Goal: Task Accomplishment & Management: Use online tool/utility

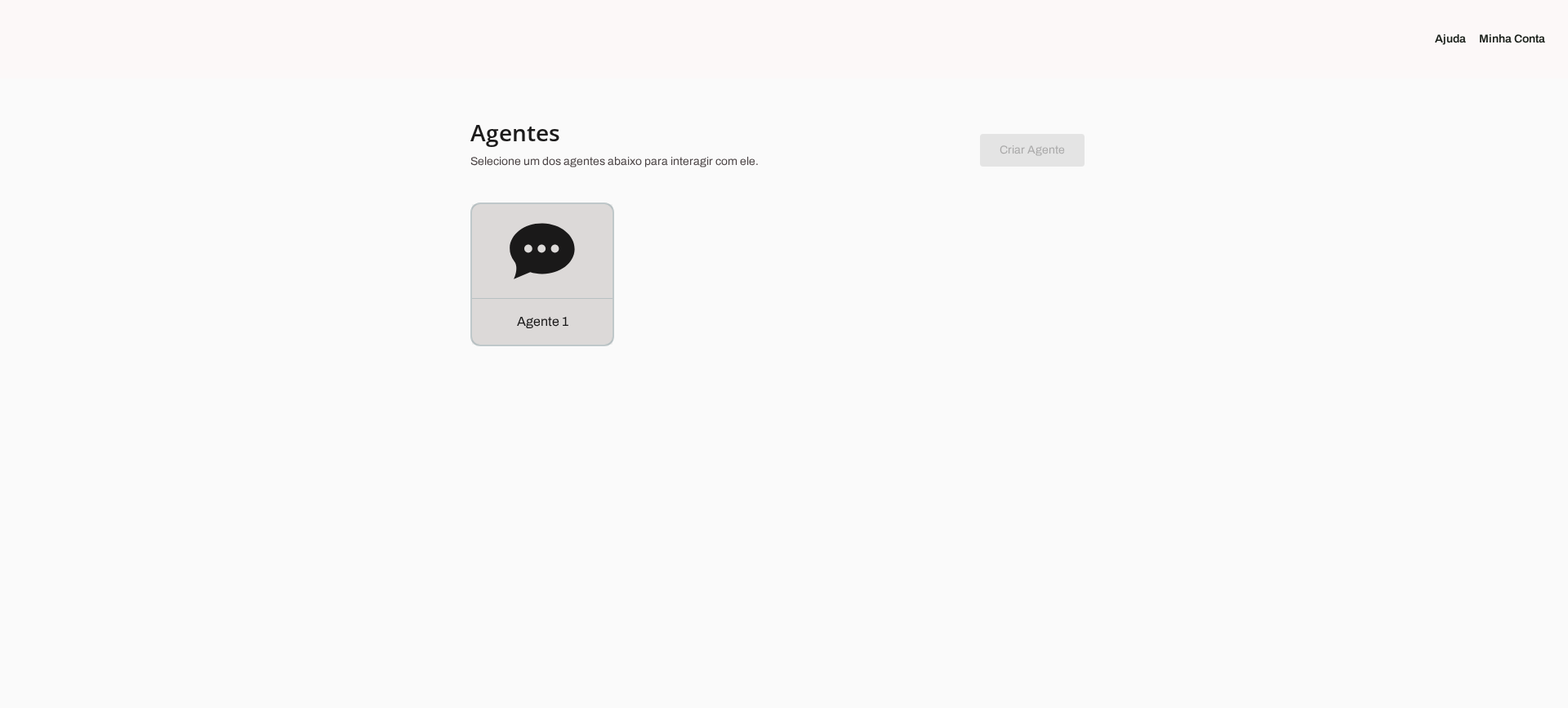
click at [511, 360] on div at bounding box center [784, 354] width 1568 height 708
click at [511, 271] on icon at bounding box center [541, 251] width 65 height 65
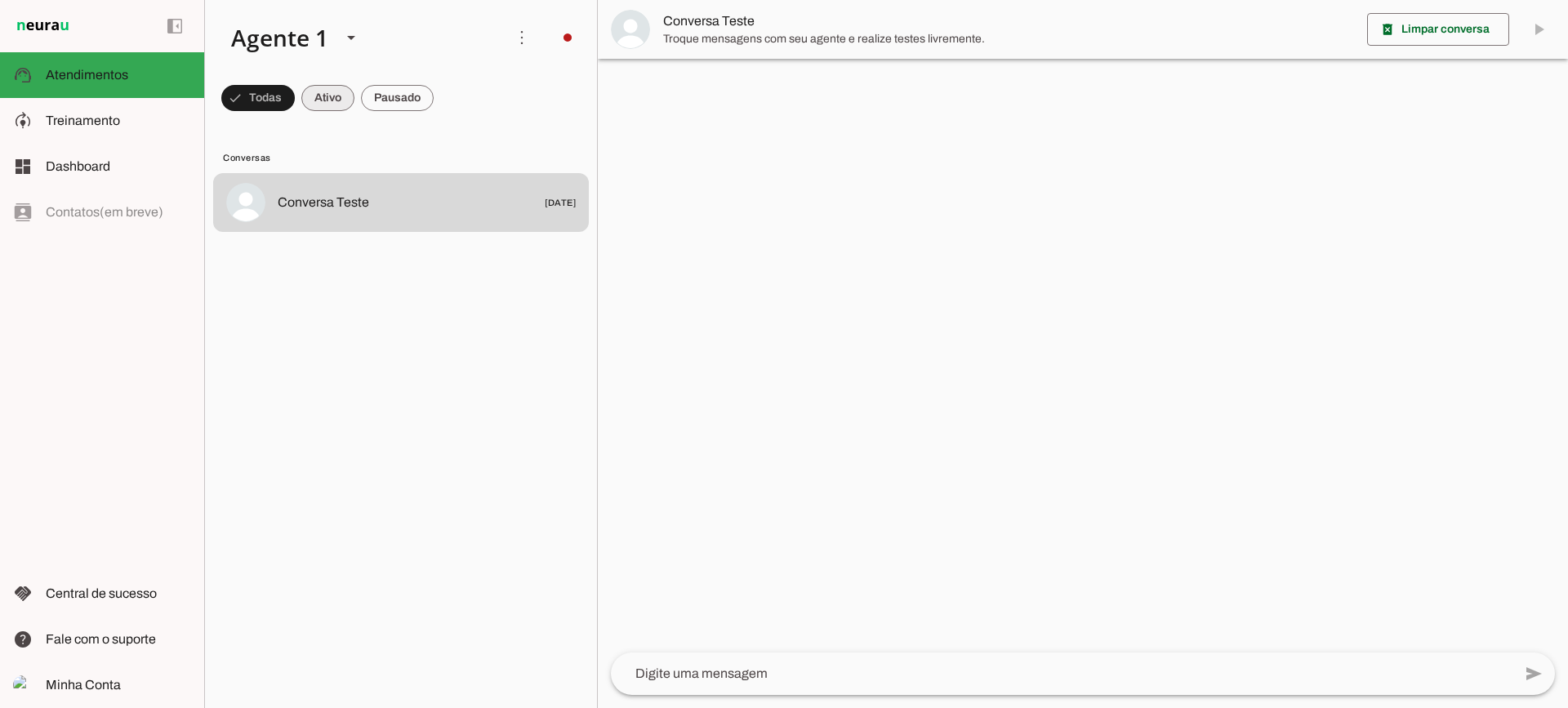
click at [295, 93] on span at bounding box center [258, 98] width 74 height 40
click at [280, 99] on span at bounding box center [250, 98] width 59 height 40
click at [280, 99] on span at bounding box center [250, 98] width 59 height 40
click at [280, 103] on span at bounding box center [250, 98] width 59 height 40
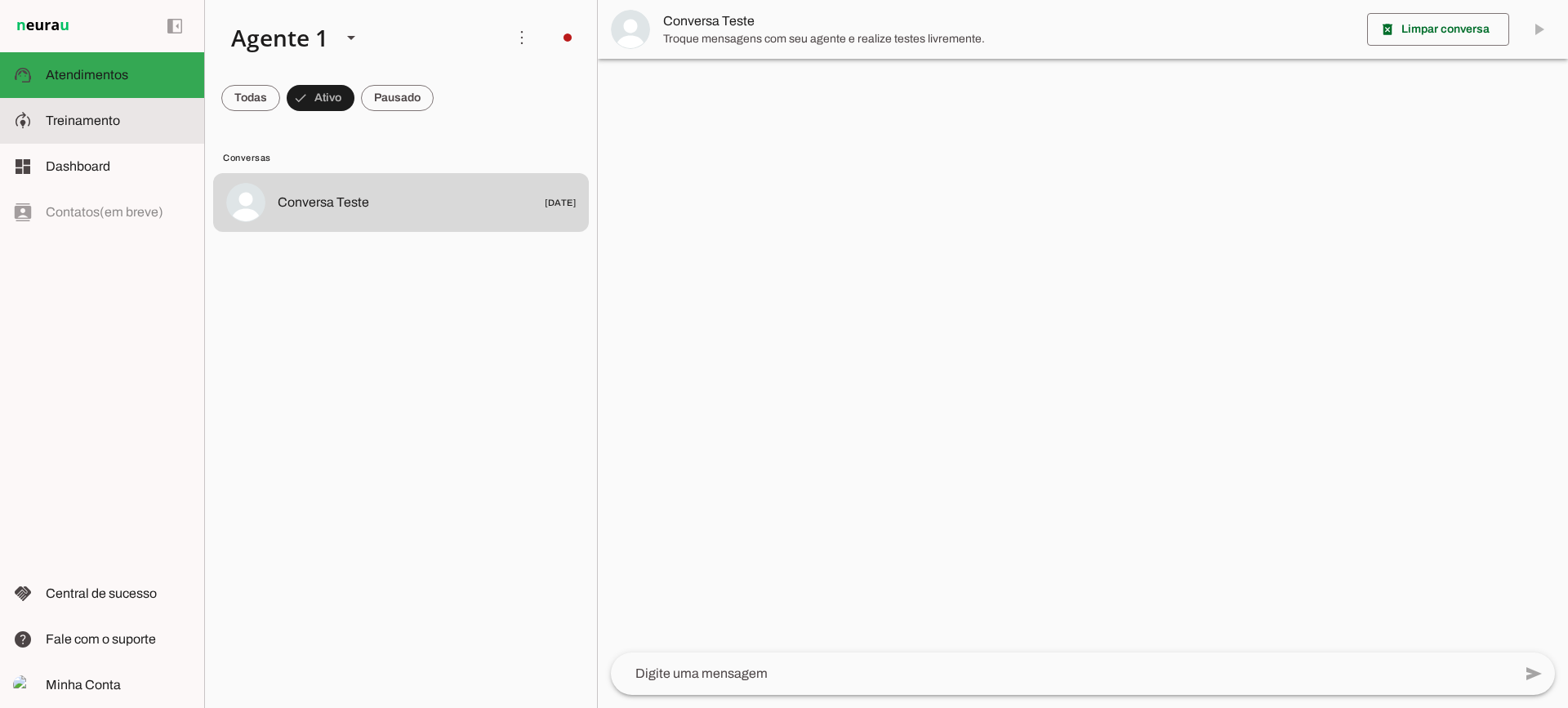
click at [129, 128] on slot at bounding box center [119, 121] width 145 height 19
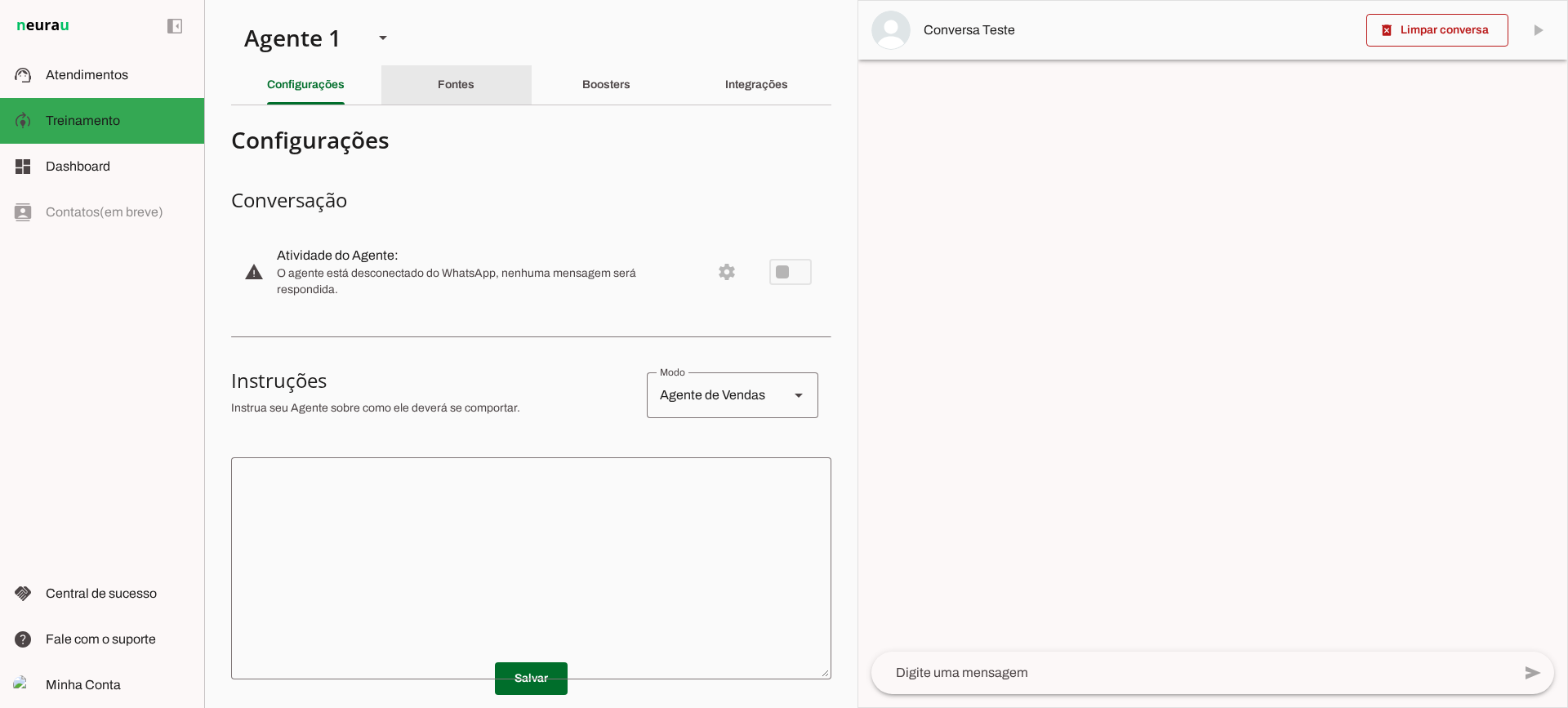
click at [462, 98] on div "Fontes" at bounding box center [456, 85] width 37 height 40
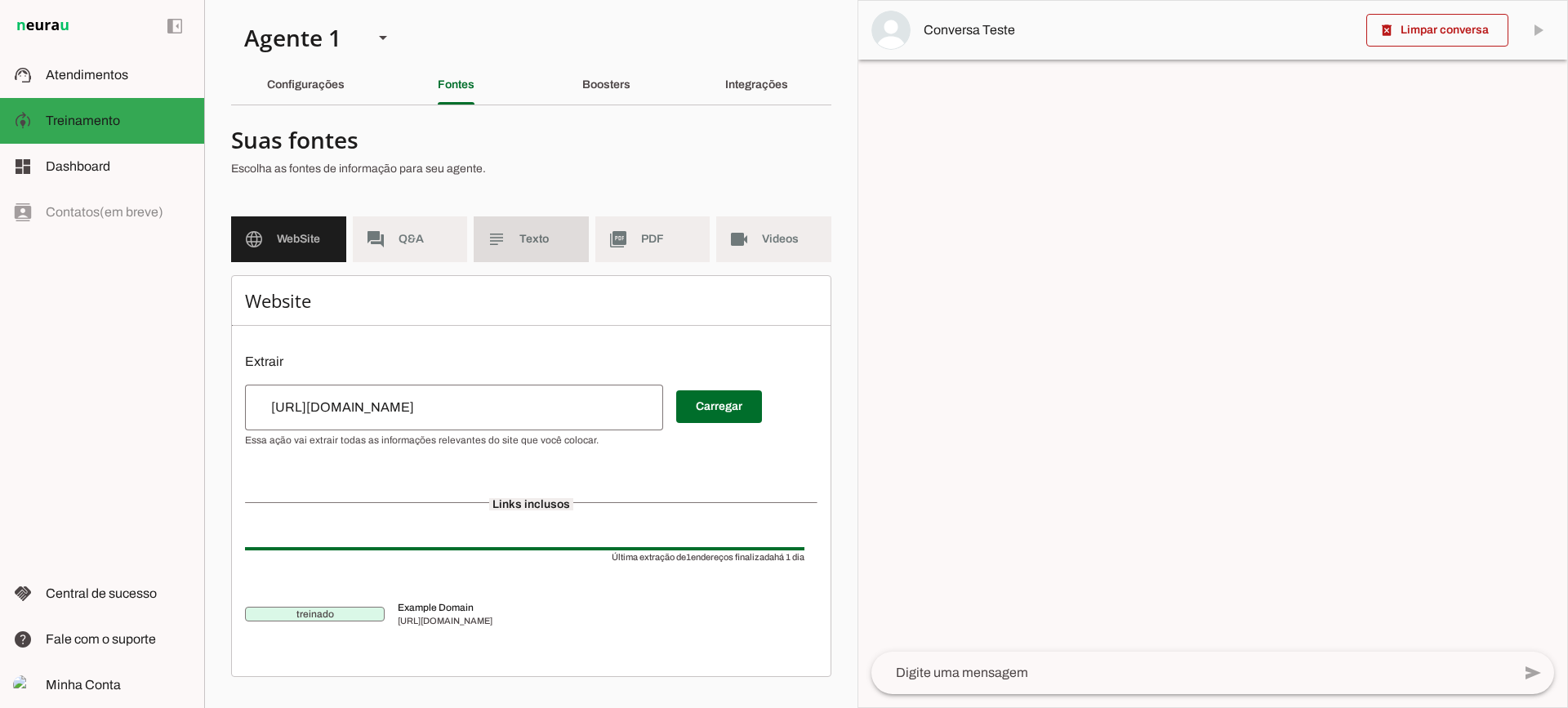
click at [559, 242] on span "Texto" at bounding box center [547, 239] width 56 height 17
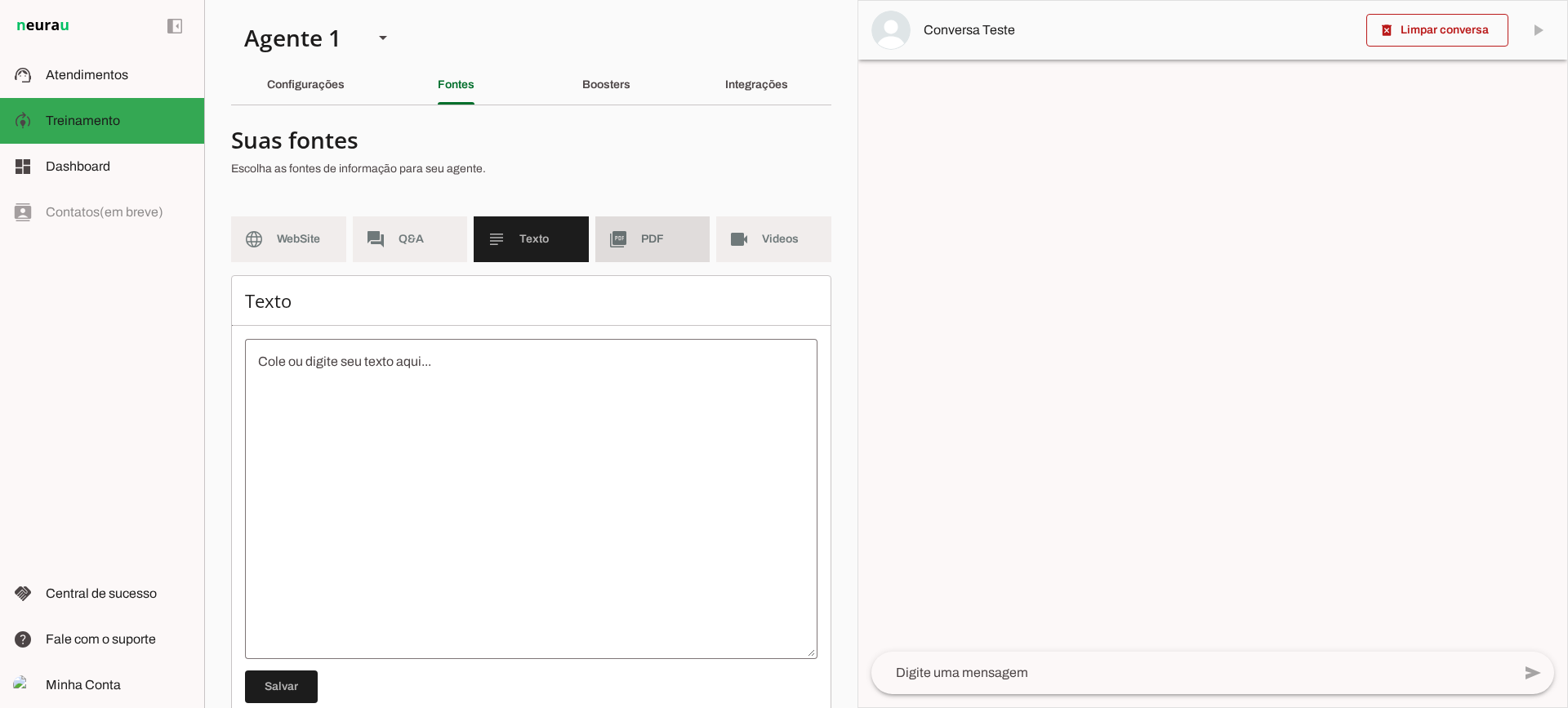
drag, startPoint x: 633, startPoint y: 248, endPoint x: 643, endPoint y: 250, distance: 10.2
click at [633, 247] on md-item "picture_as_pdf PDF" at bounding box center [653, 239] width 115 height 46
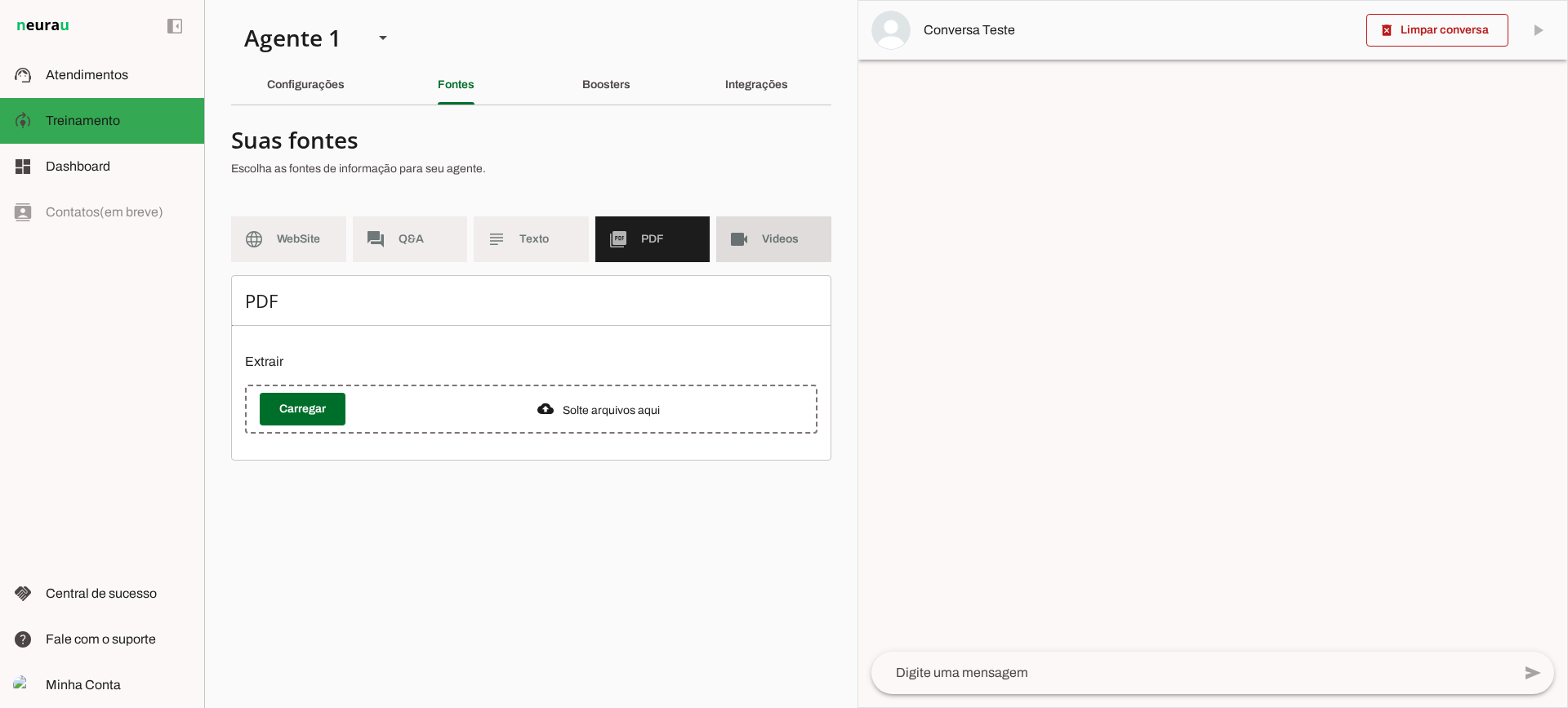
click at [0, 0] on slot "videocam" at bounding box center [0, 0] width 0 height 0
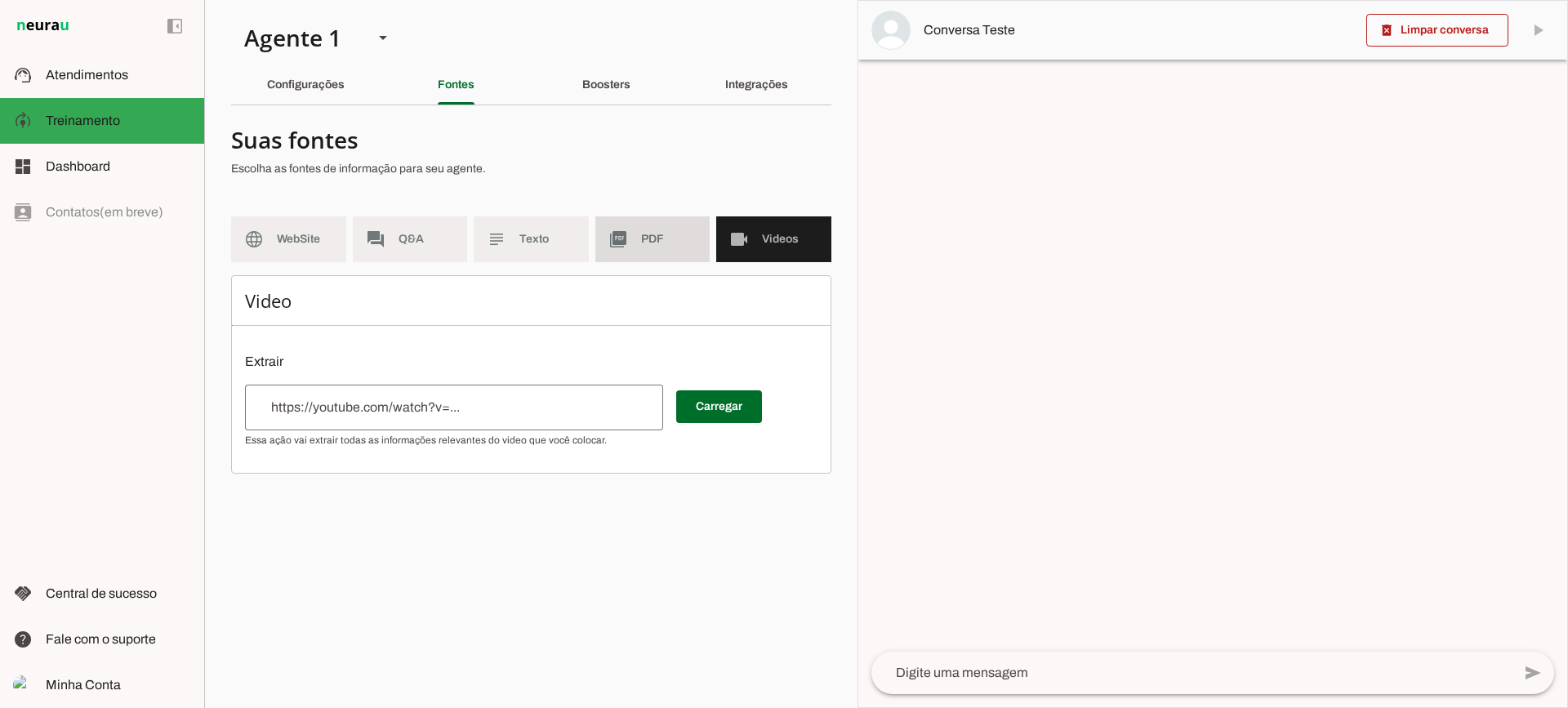
drag, startPoint x: 614, startPoint y: 233, endPoint x: 468, endPoint y: 9, distance: 267.4
click at [0, 0] on slot "picture_as_pdf" at bounding box center [0, 0] width 0 height 0
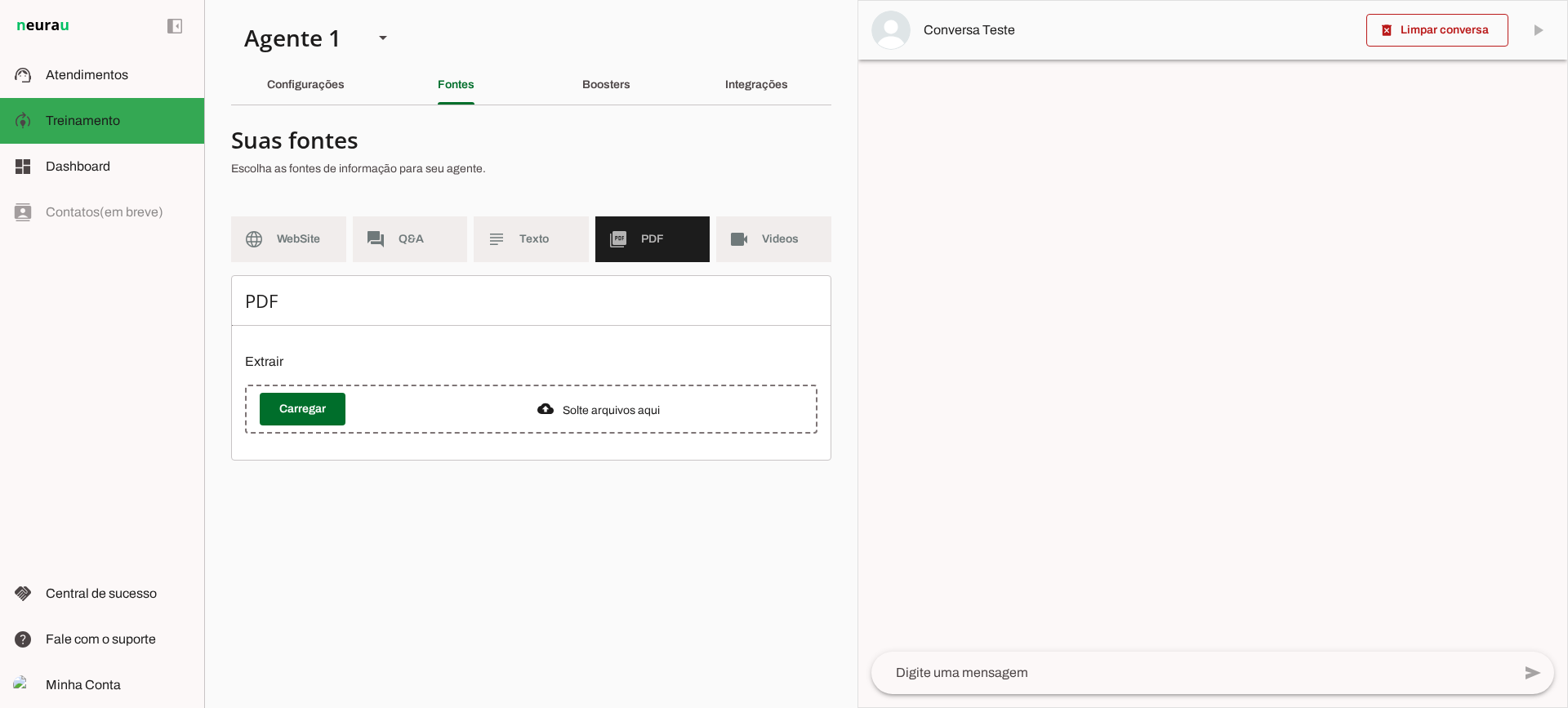
click at [595, 105] on section "Agente 1 Criar Agente Você atingiu o limite de IAs Neurau permitidas. Atualize …" at bounding box center [531, 354] width 654 height 708
click at [597, 96] on div "Boosters" at bounding box center [606, 85] width 48 height 40
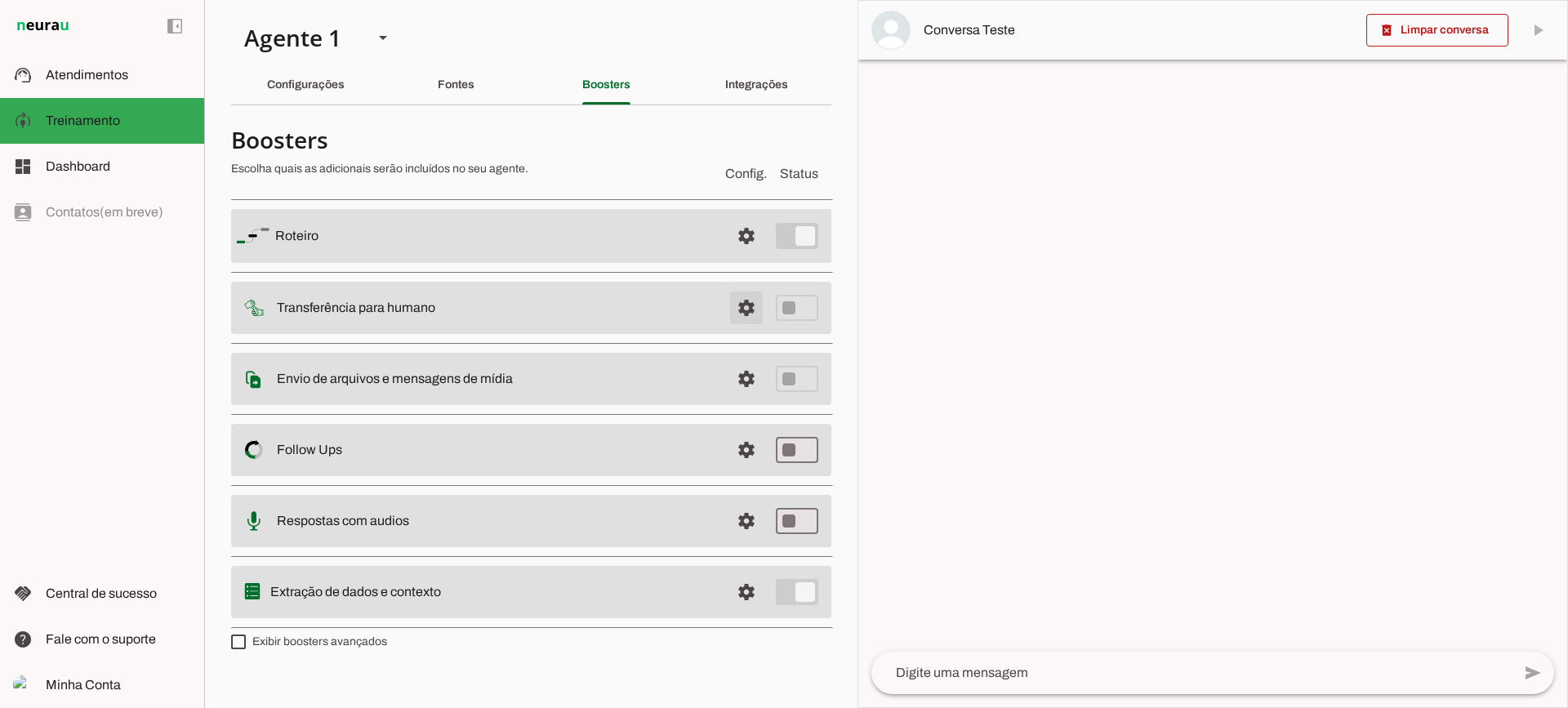
click at [754, 256] on span at bounding box center [746, 236] width 40 height 40
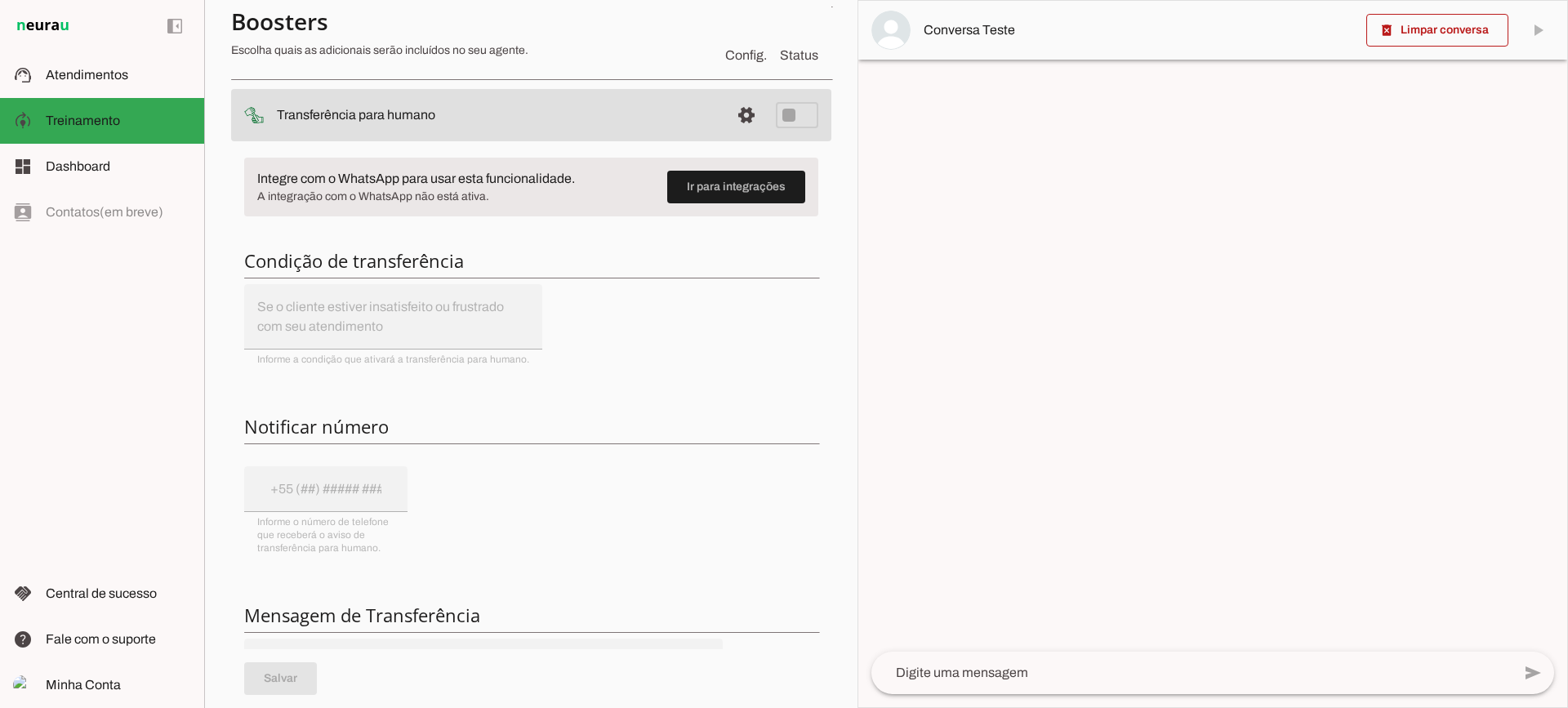
scroll to position [163, 0]
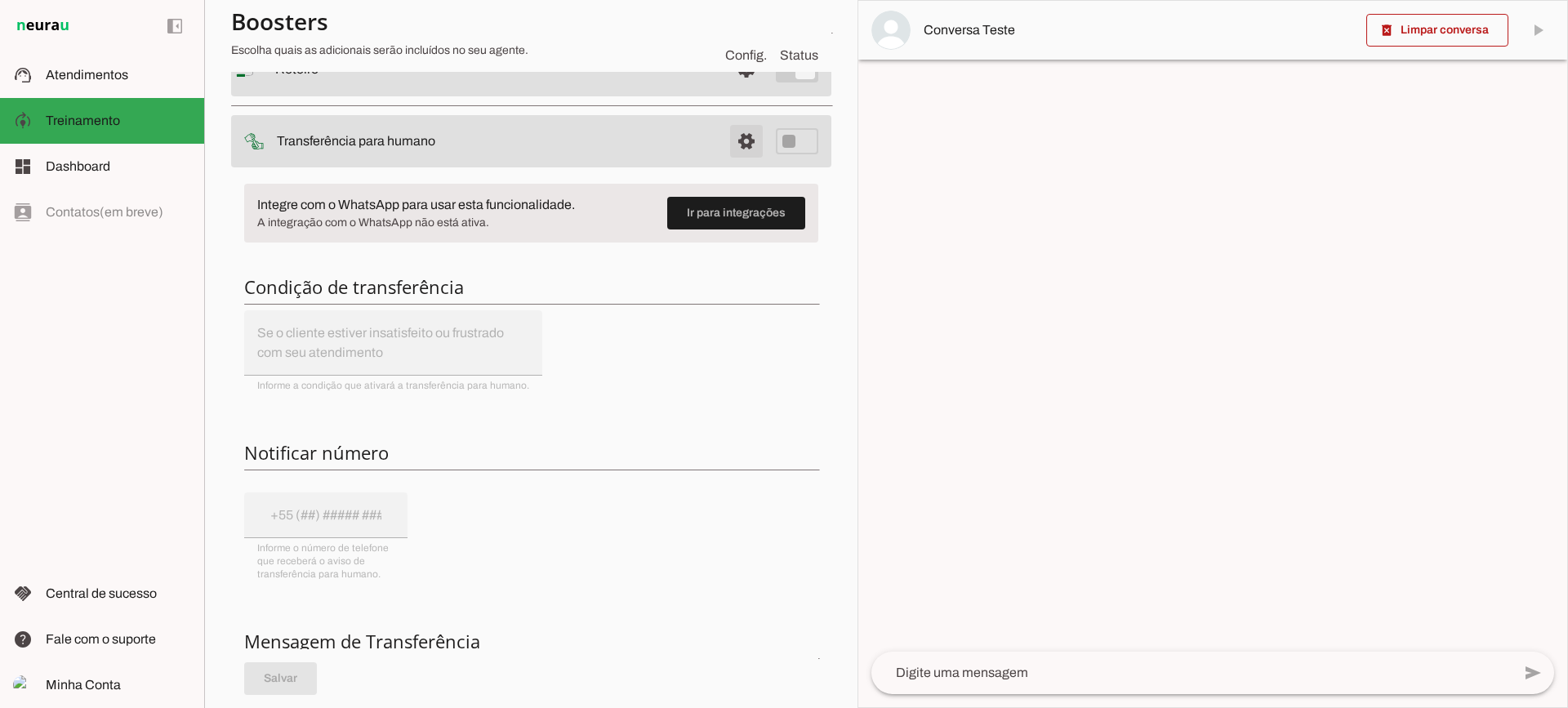
click at [733, 89] on span at bounding box center [746, 69] width 40 height 40
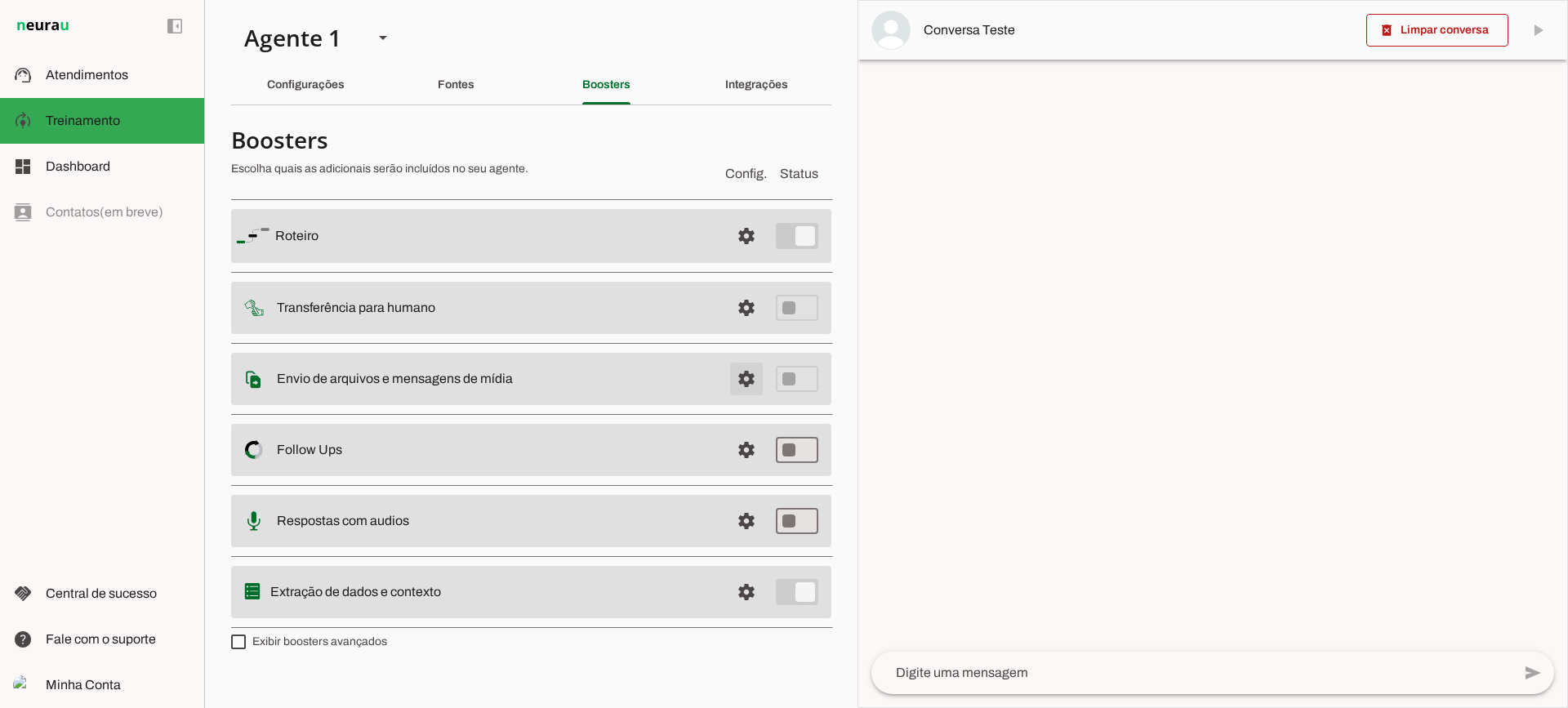
click at [734, 256] on span at bounding box center [746, 236] width 40 height 40
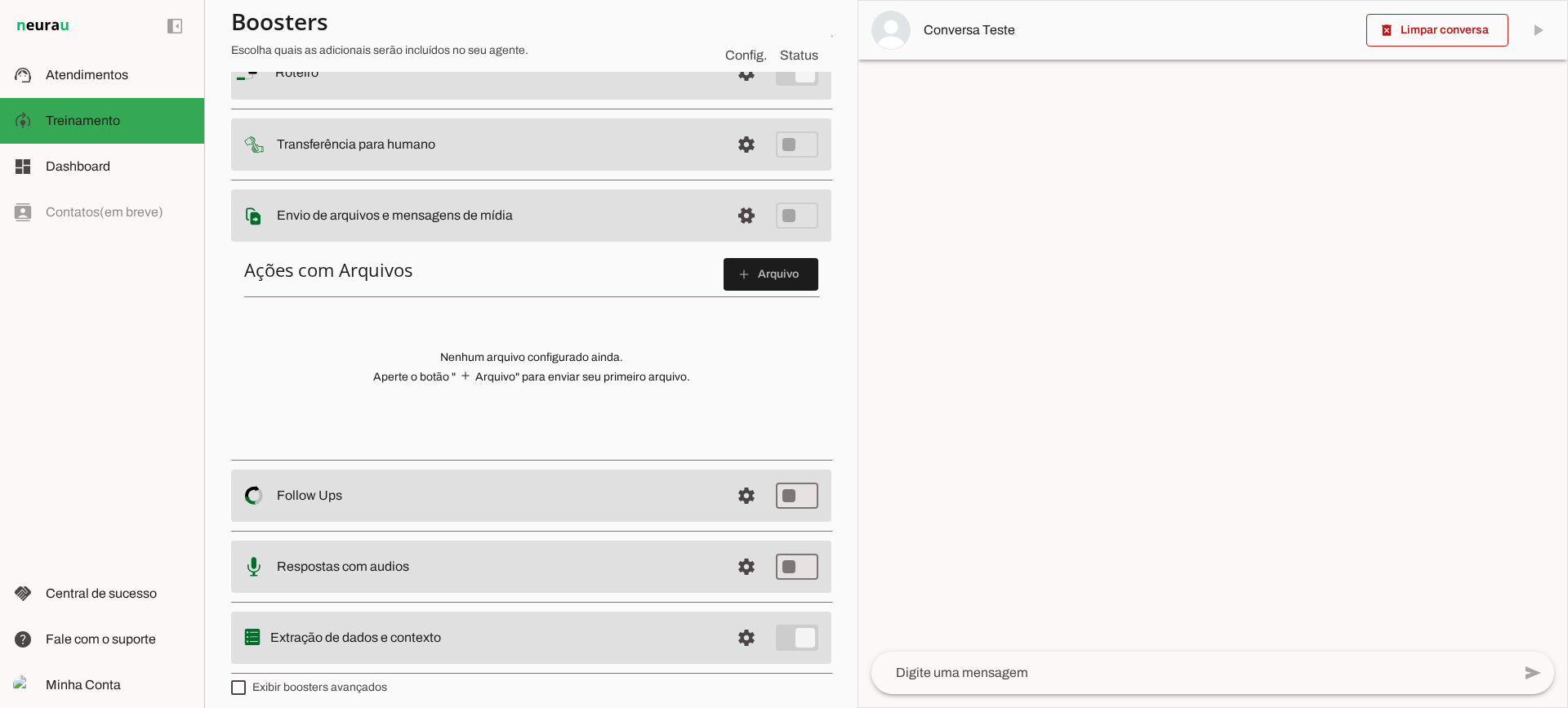
scroll to position [163, 0]
click at [793, 269] on span at bounding box center [771, 271] width 95 height 40
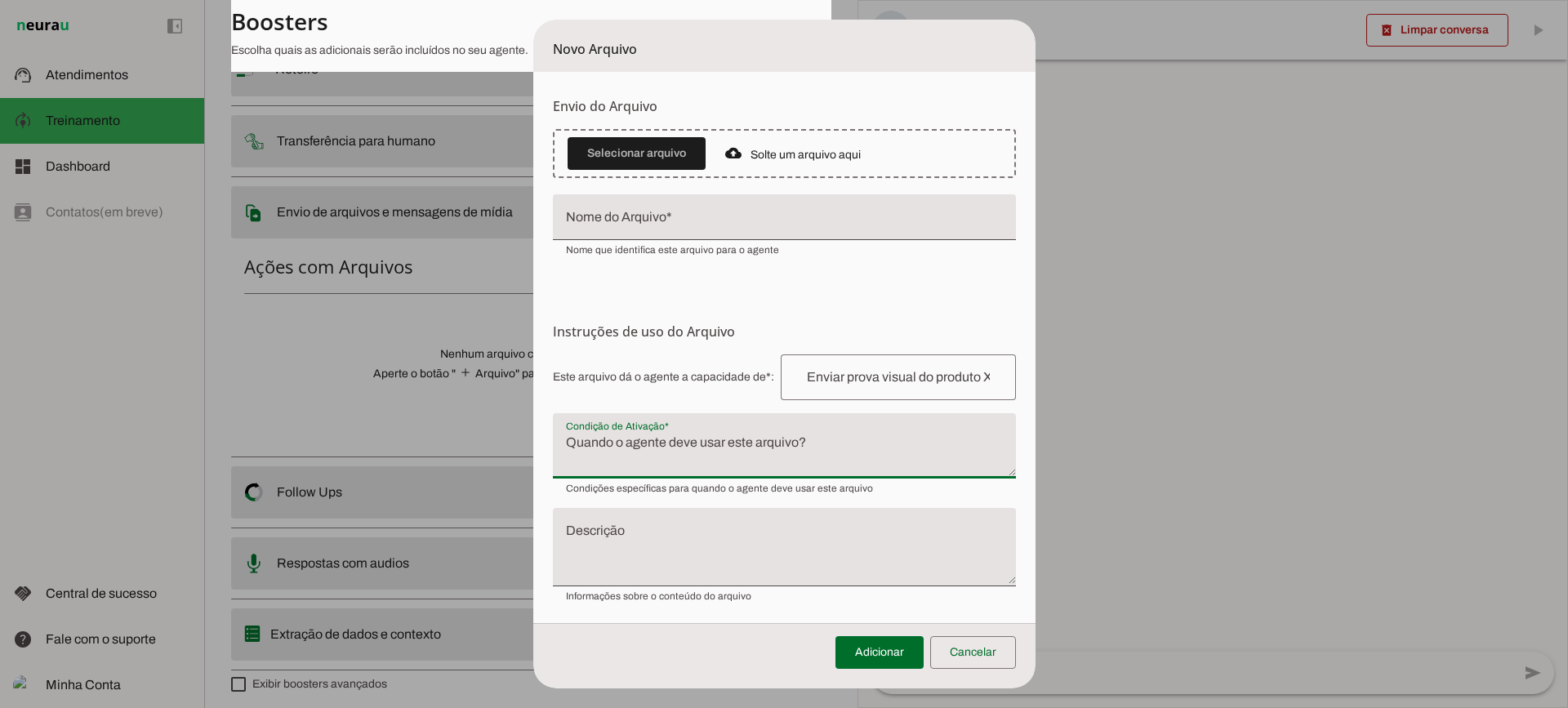
drag, startPoint x: 644, startPoint y: 443, endPoint x: 651, endPoint y: 435, distance: 10.6
click at [645, 440] on textarea "Condição de Ativação" at bounding box center [784, 452] width 463 height 40
click at [953, 638] on span at bounding box center [972, 652] width 86 height 40
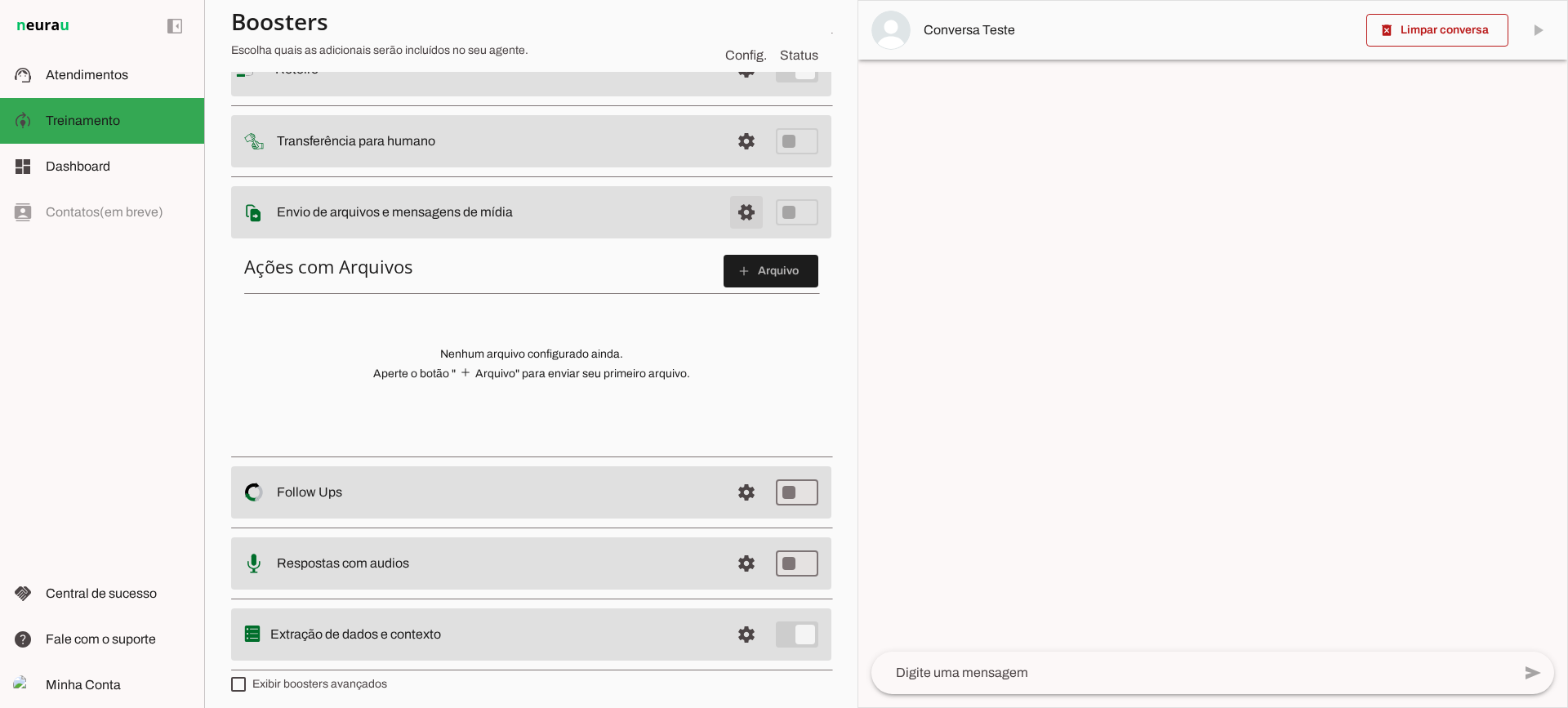
click at [731, 89] on span at bounding box center [746, 69] width 40 height 40
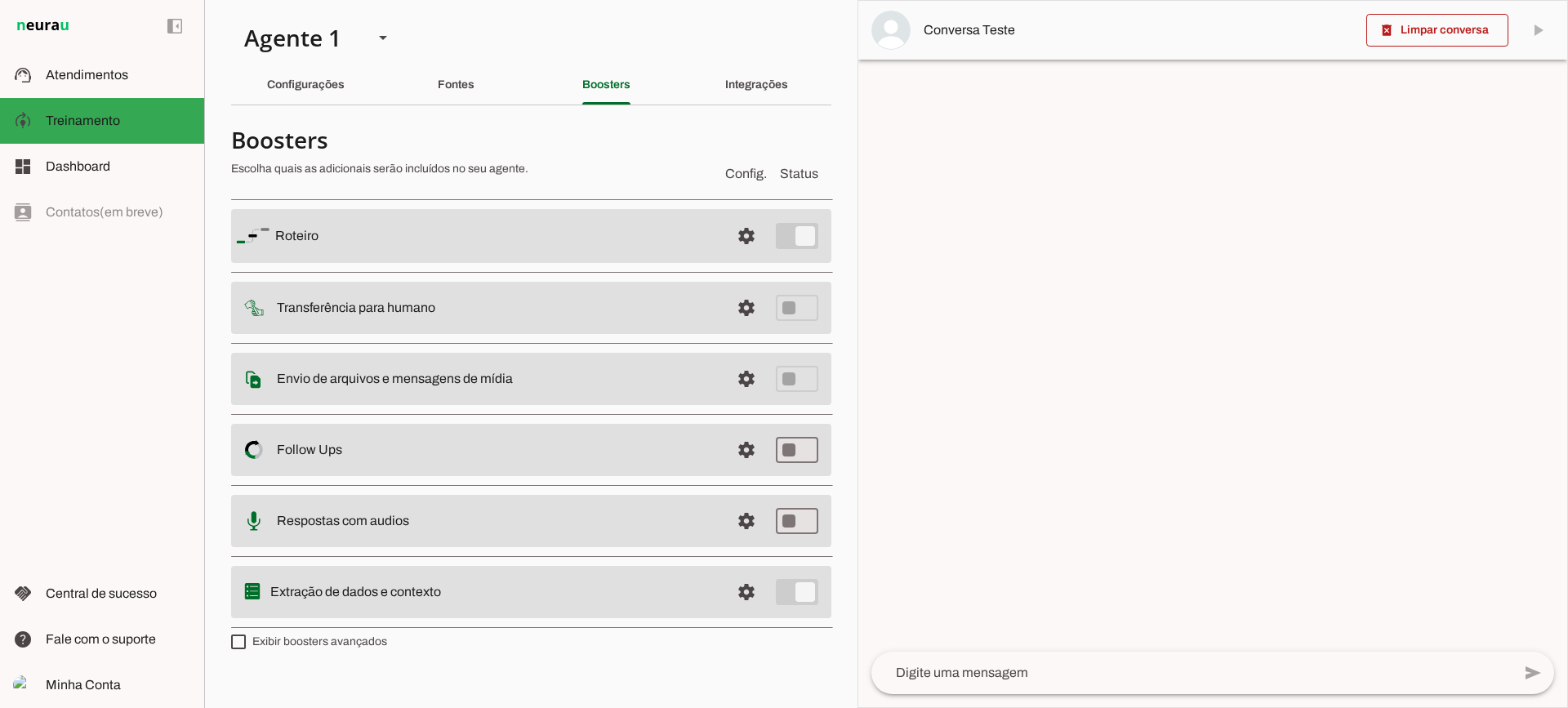
click at [769, 263] on md-item "settings Envio de arquivos e mensagens de mídia Arquivos e mensagens de mídia O…" at bounding box center [531, 236] width 600 height 54
click at [748, 256] on span at bounding box center [746, 236] width 40 height 40
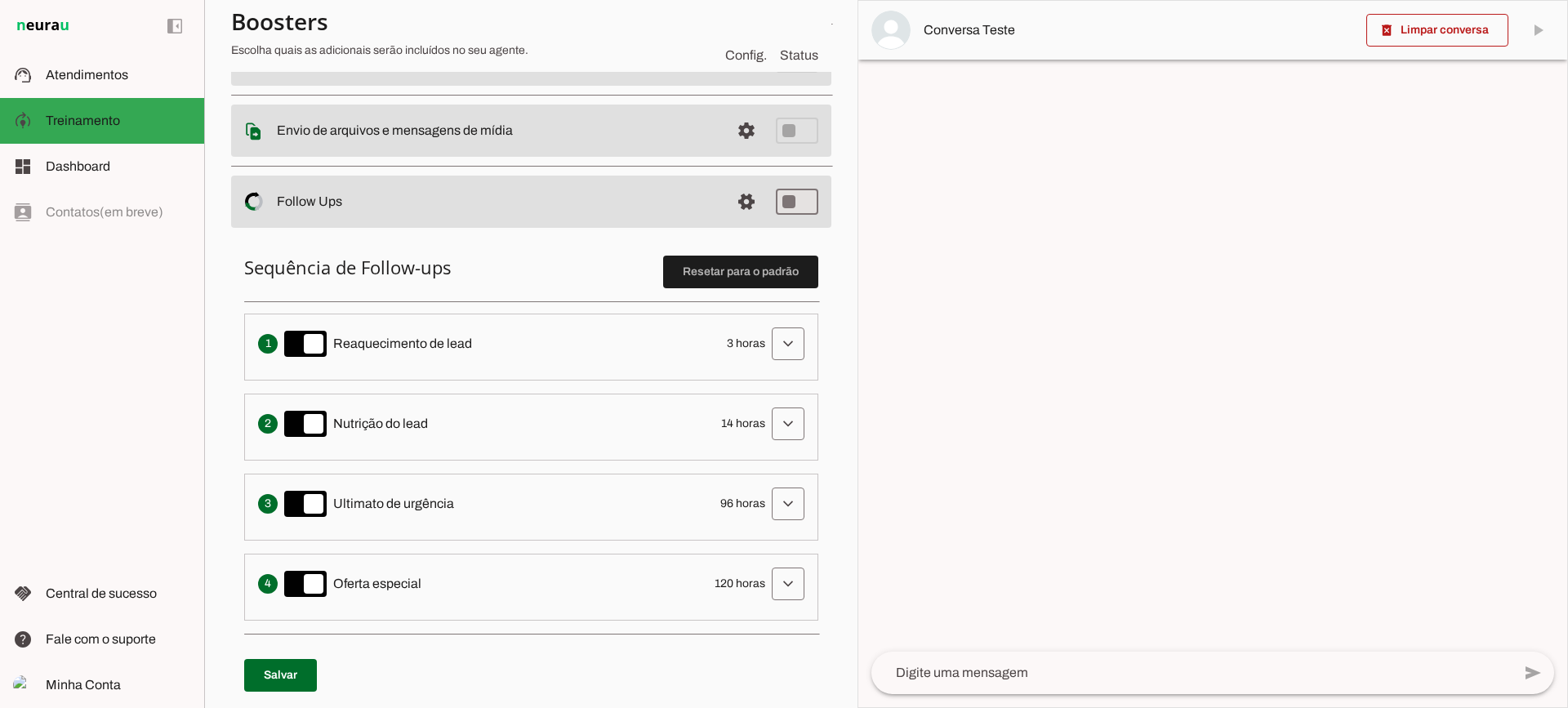
scroll to position [327, 0]
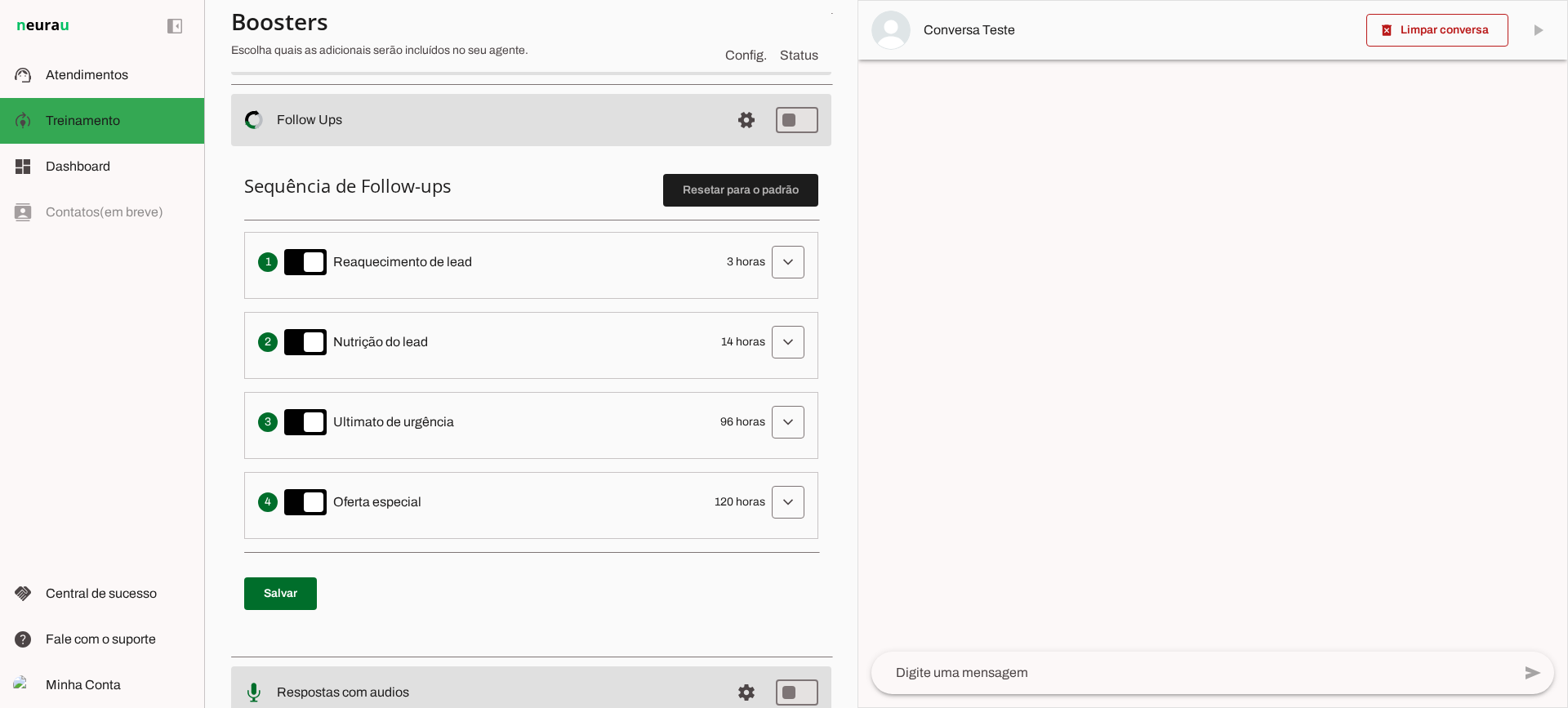
click at [769, 278] on span at bounding box center [788, 261] width 40 height 40
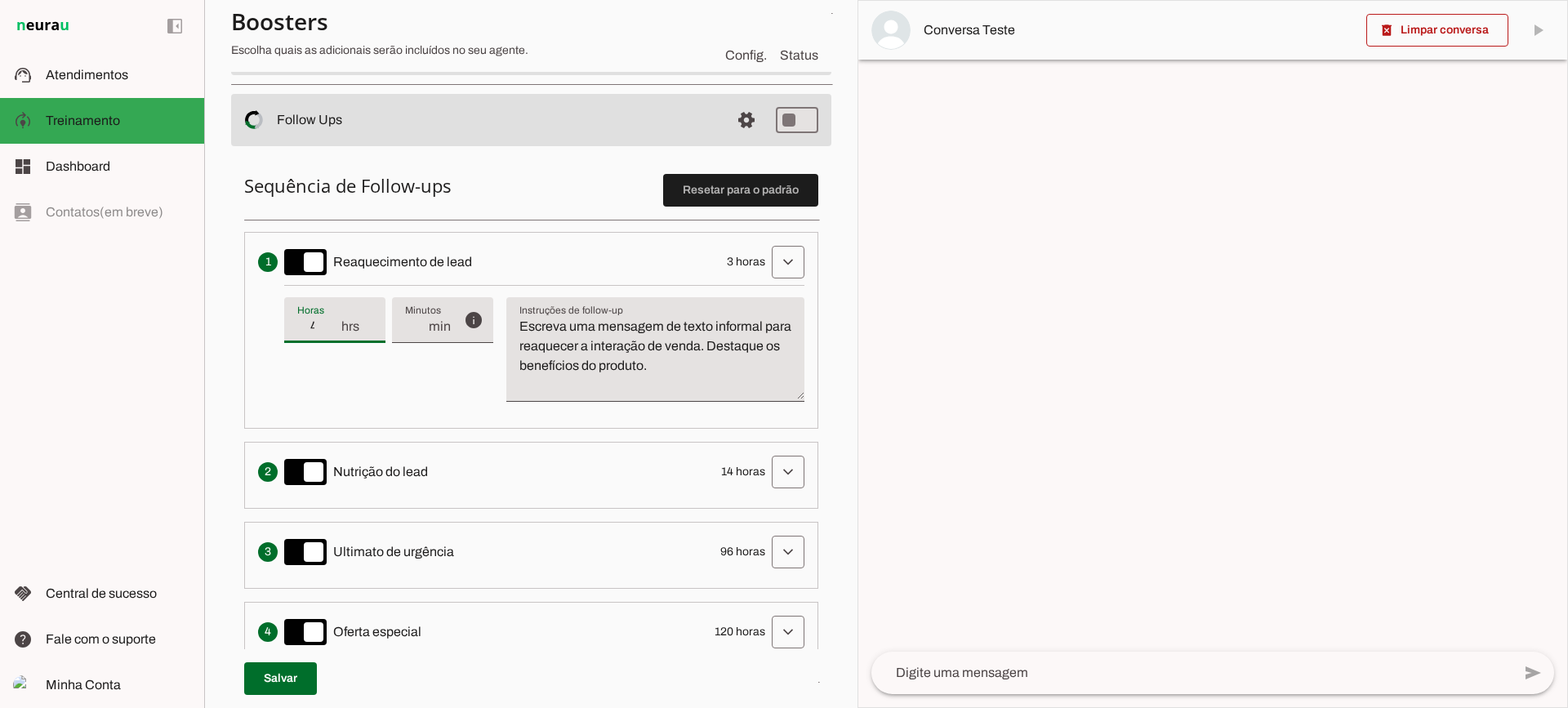
type input "4"
type md-filled-text-field "4"
click at [332, 323] on input "4" at bounding box center [319, 326] width 42 height 19
click at [334, 338] on div "4 hrs" at bounding box center [335, 320] width 101 height 46
type input "3"
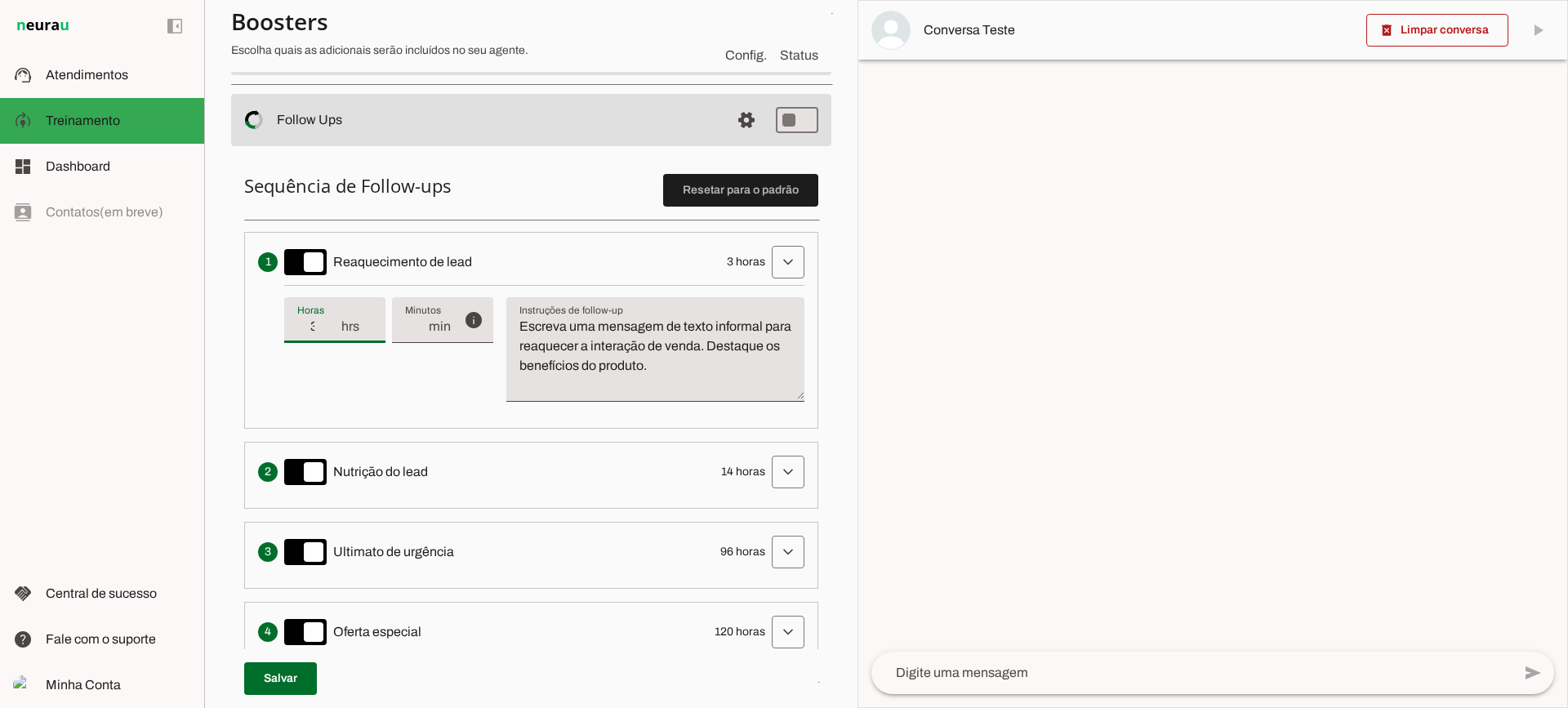
type md-filled-text-field "3"
click at [335, 332] on input "3" at bounding box center [319, 326] width 42 height 19
drag, startPoint x: 574, startPoint y: 395, endPoint x: 557, endPoint y: 346, distance: 51.9
click at [574, 394] on textarea "Escreva uma mensagem de texto informal para reaquecer a interação de venda. Des…" at bounding box center [656, 355] width 298 height 78
drag, startPoint x: 738, startPoint y: 367, endPoint x: 500, endPoint y: 311, distance: 244.5
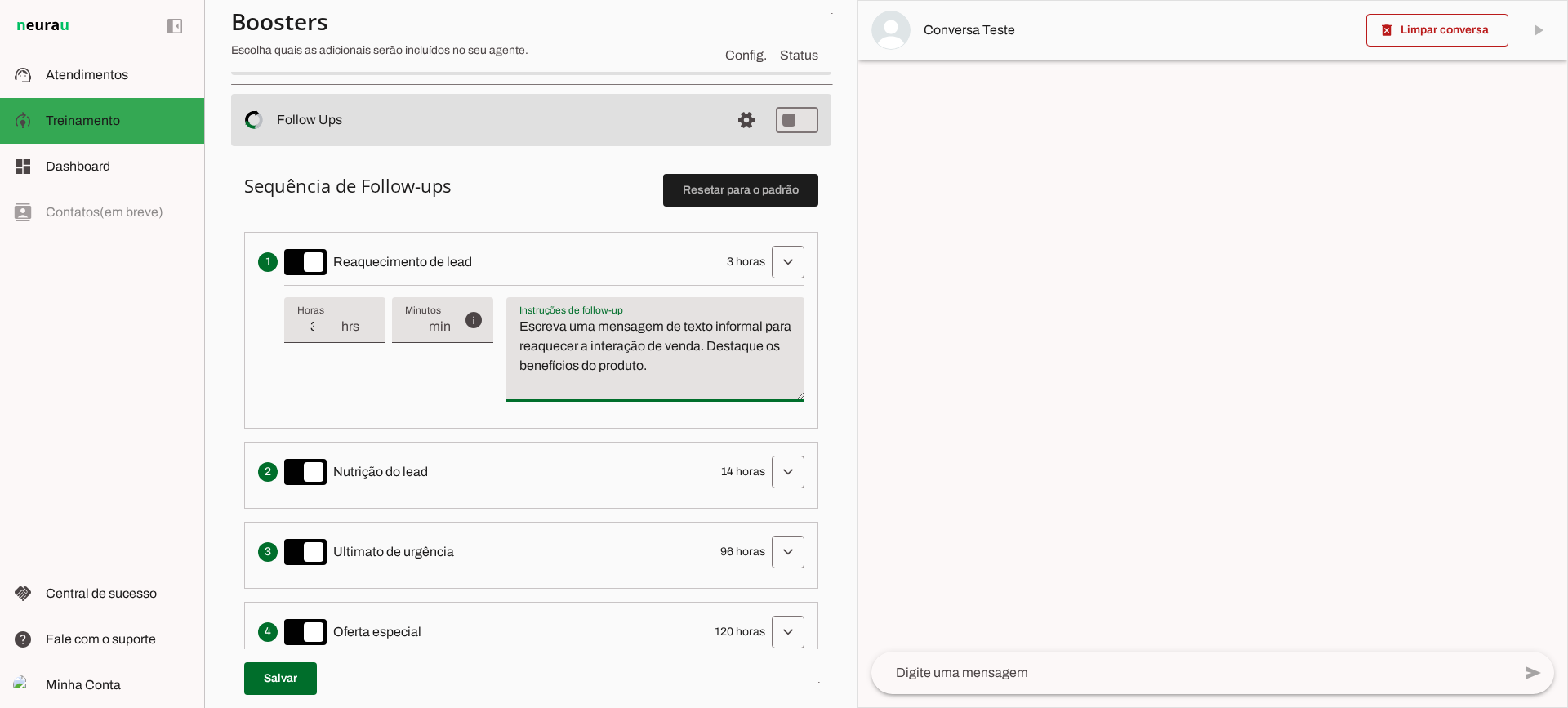
click at [500, 311] on div "info Tempo de atraso / inatividade O tempo de atraso é o tempo de inatividade d…" at bounding box center [544, 350] width 520 height 130
type textarea "Escreva uma mensagem de texto informal para reaquecer a interação de venda. Des…"
click at [770, 263] on span at bounding box center [788, 261] width 40 height 40
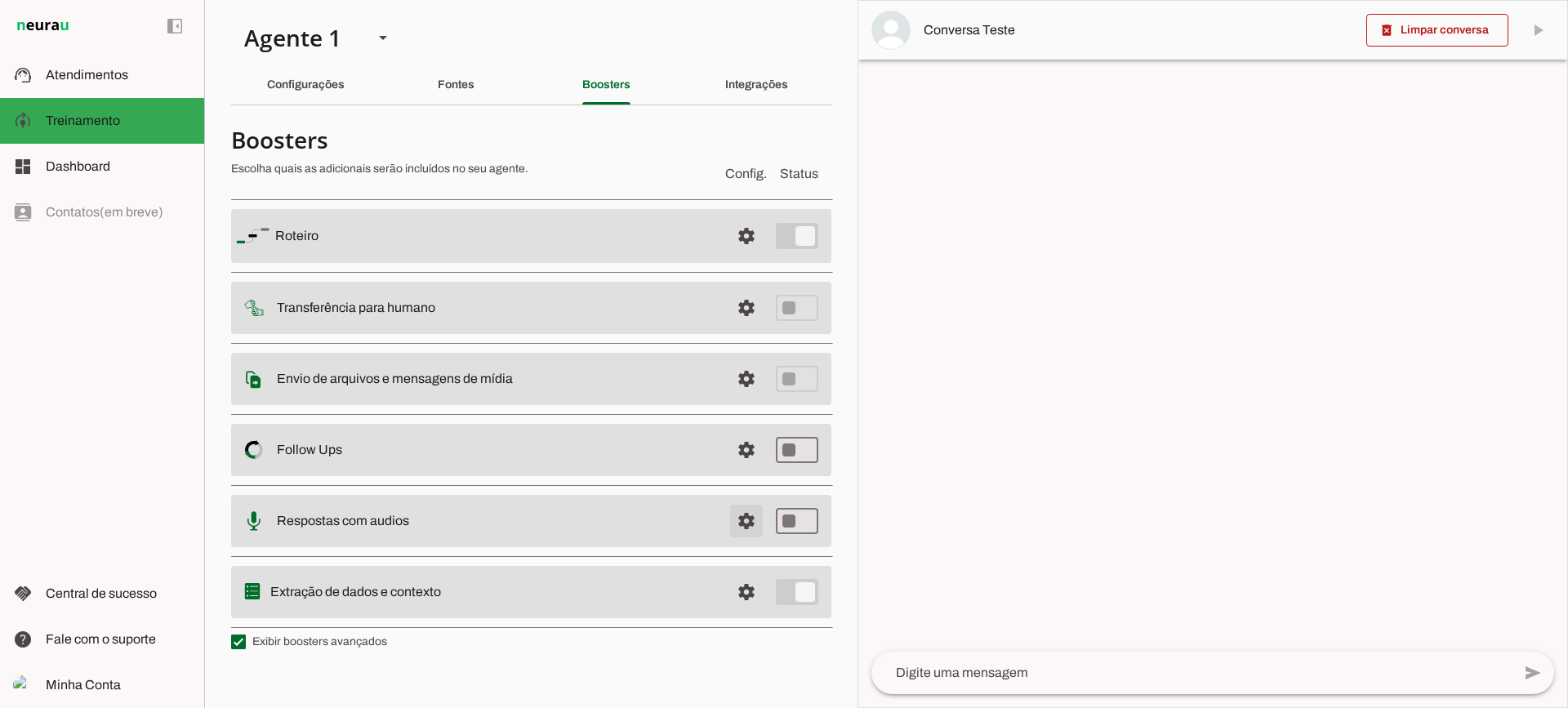
click at [738, 256] on span at bounding box center [746, 236] width 40 height 40
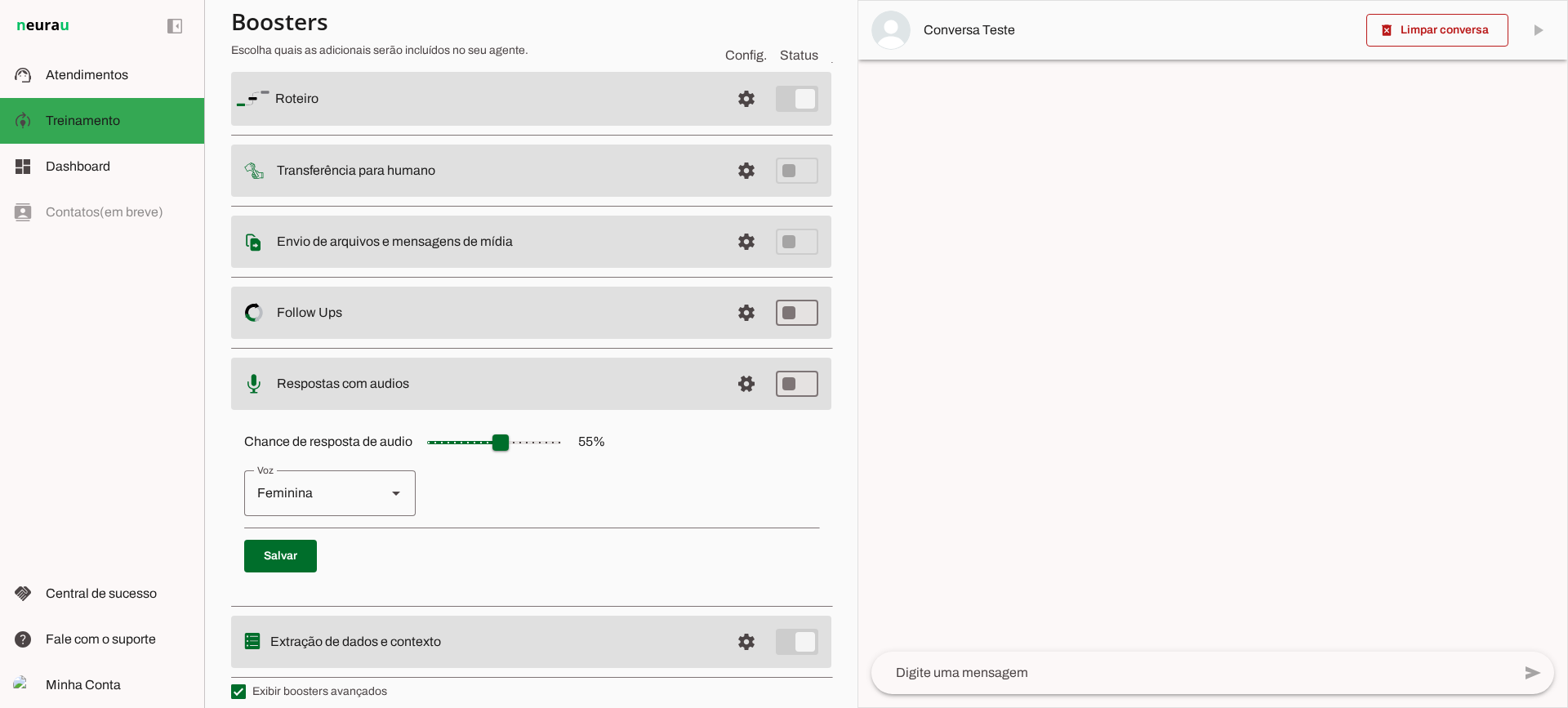
scroll to position [149, 0]
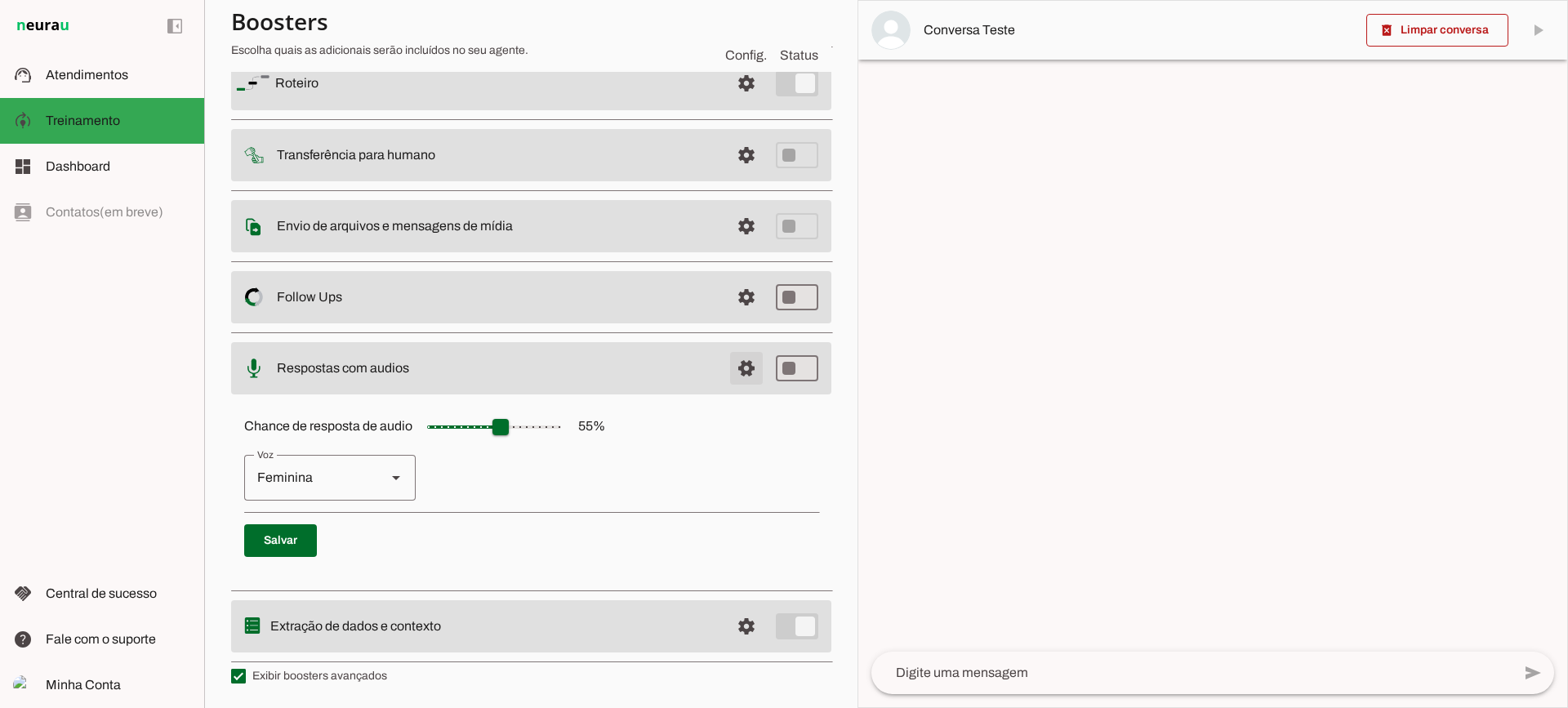
click at [730, 103] on span at bounding box center [746, 83] width 40 height 40
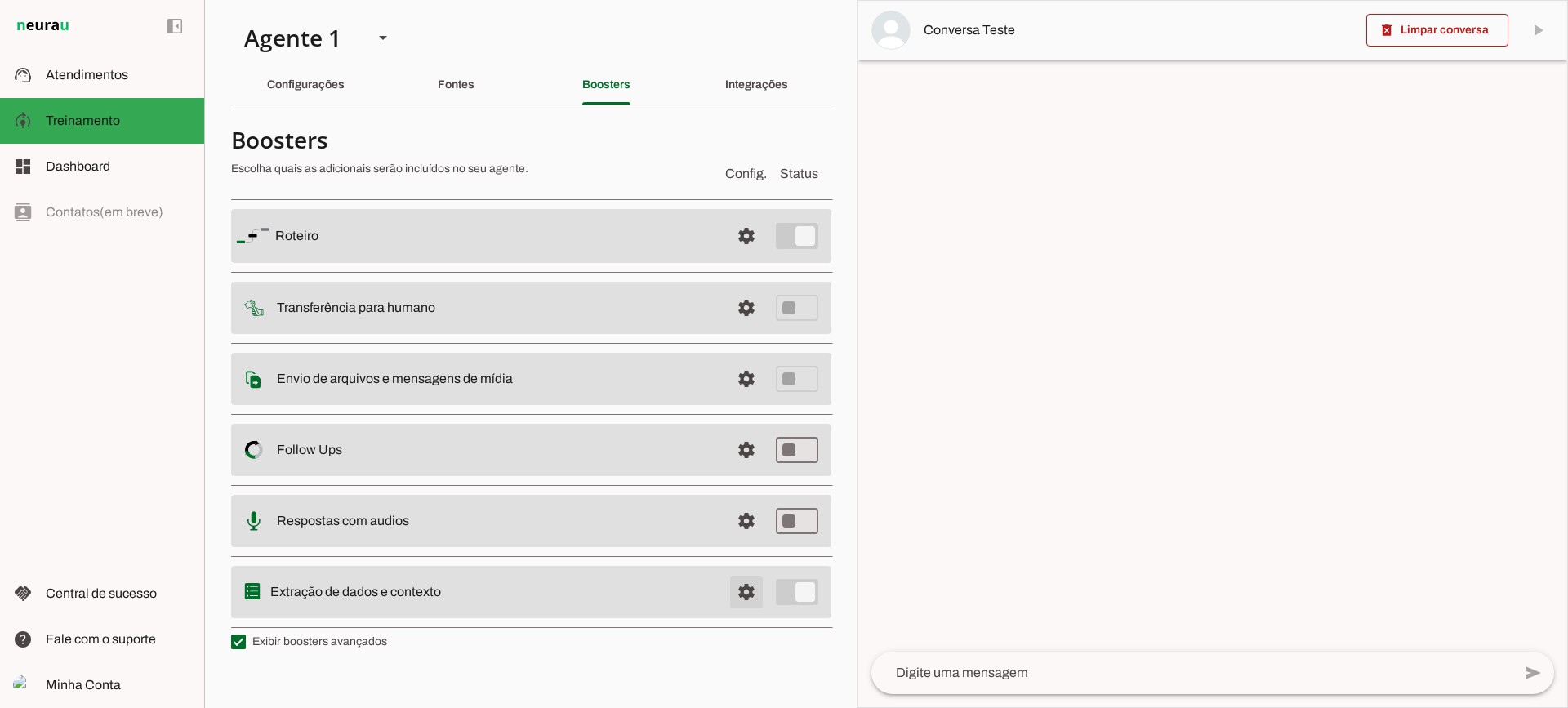
click at [746, 256] on span at bounding box center [746, 236] width 40 height 40
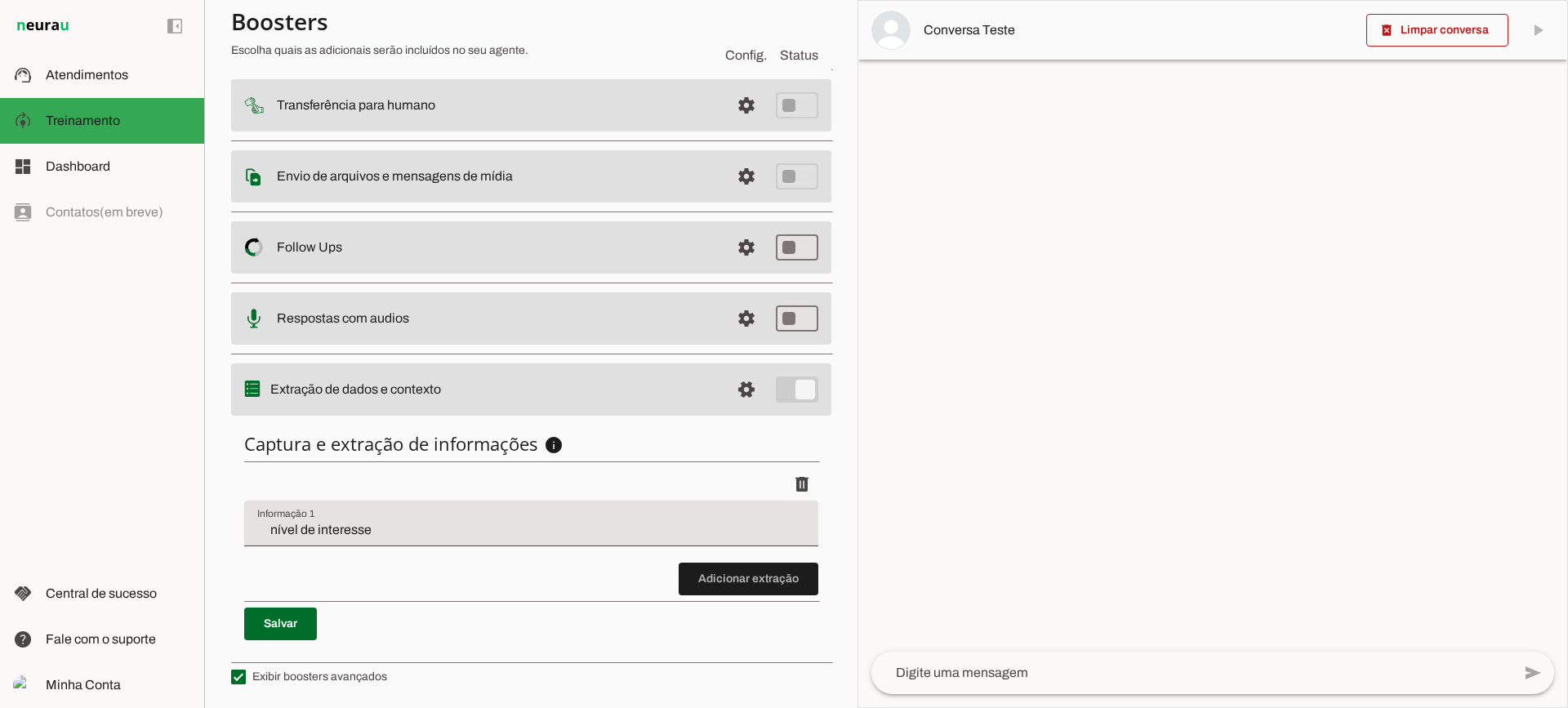
scroll to position [200, 0]
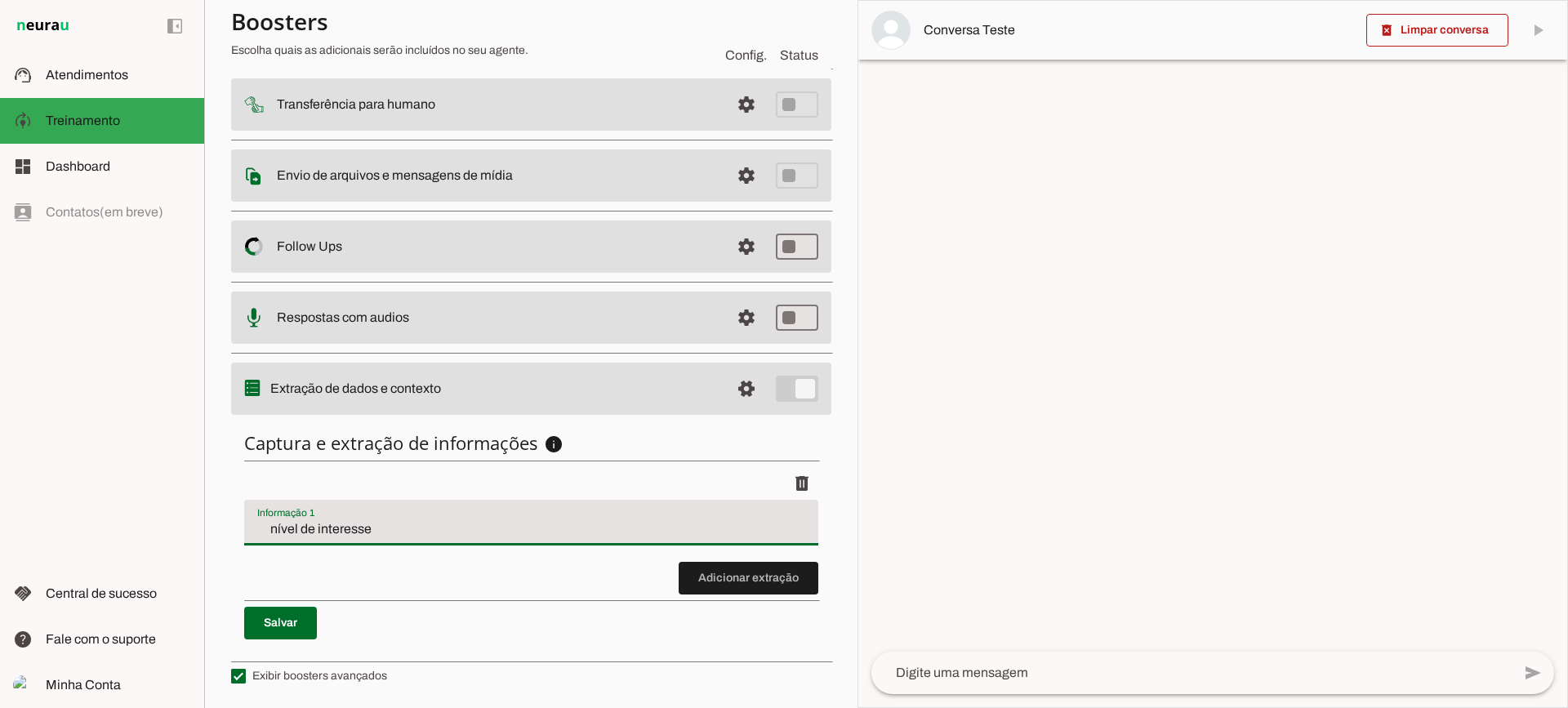
click at [412, 521] on input "nível de interesse" at bounding box center [530, 528] width 548 height 19
click at [749, 588] on span at bounding box center [749, 578] width 140 height 40
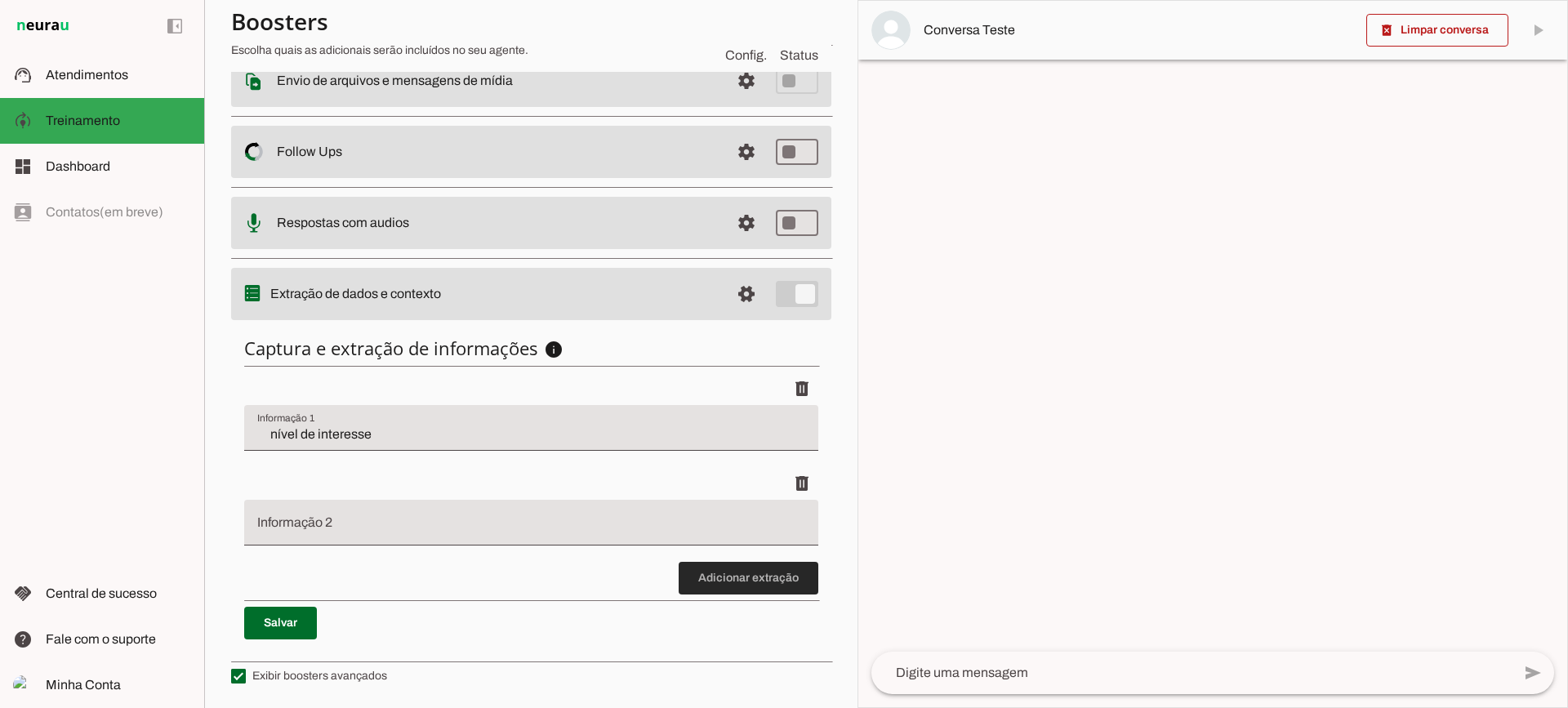
click at [738, 589] on span at bounding box center [749, 578] width 140 height 40
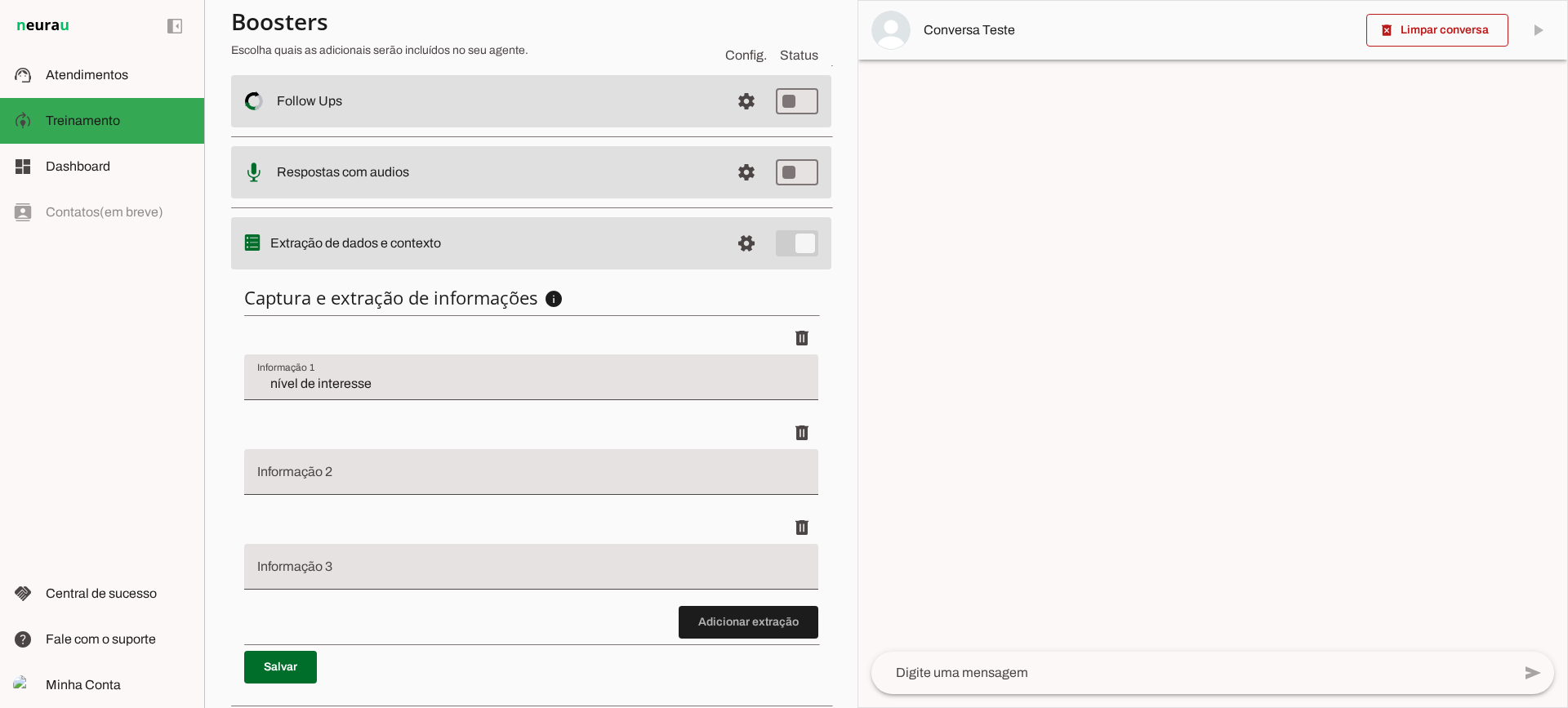
scroll to position [389, 0]
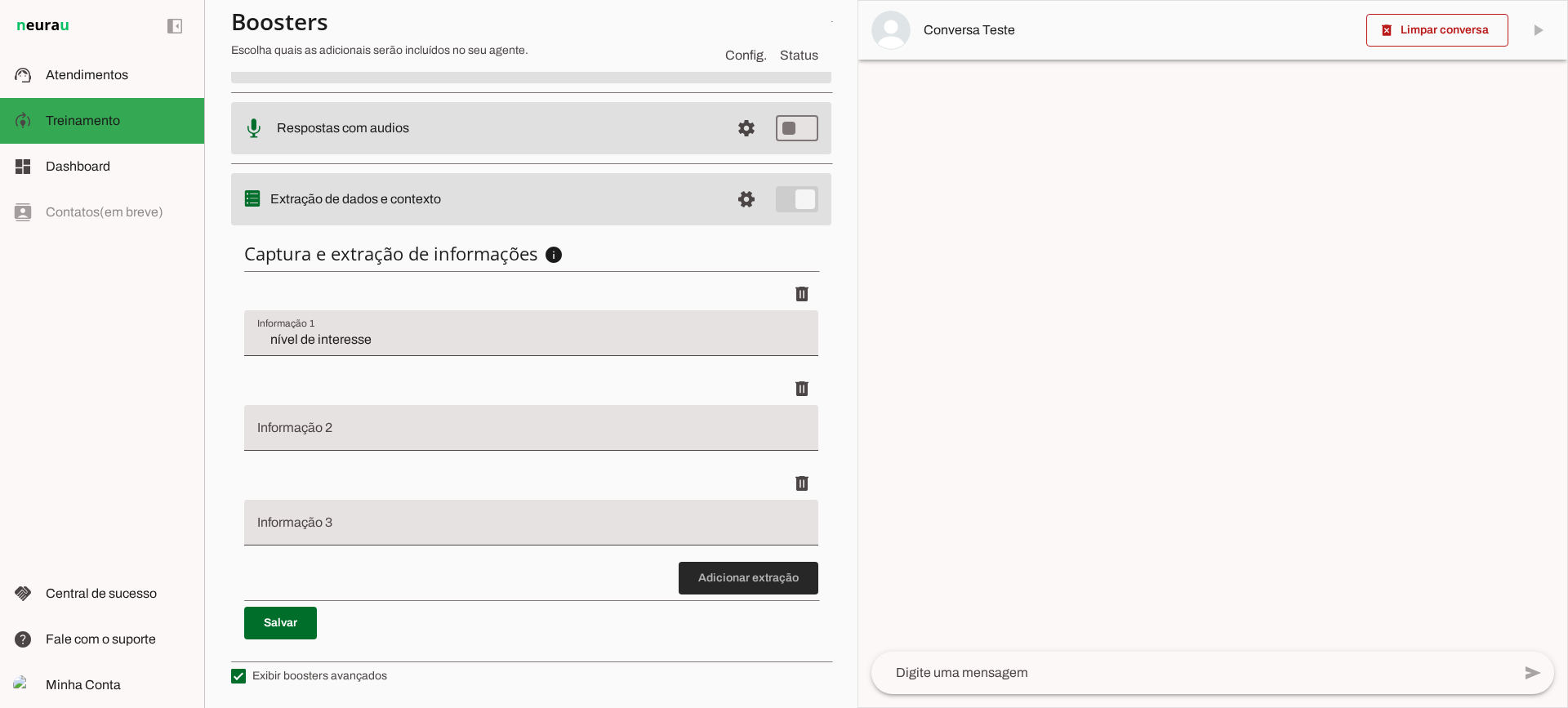
click at [726, 582] on span at bounding box center [749, 578] width 140 height 40
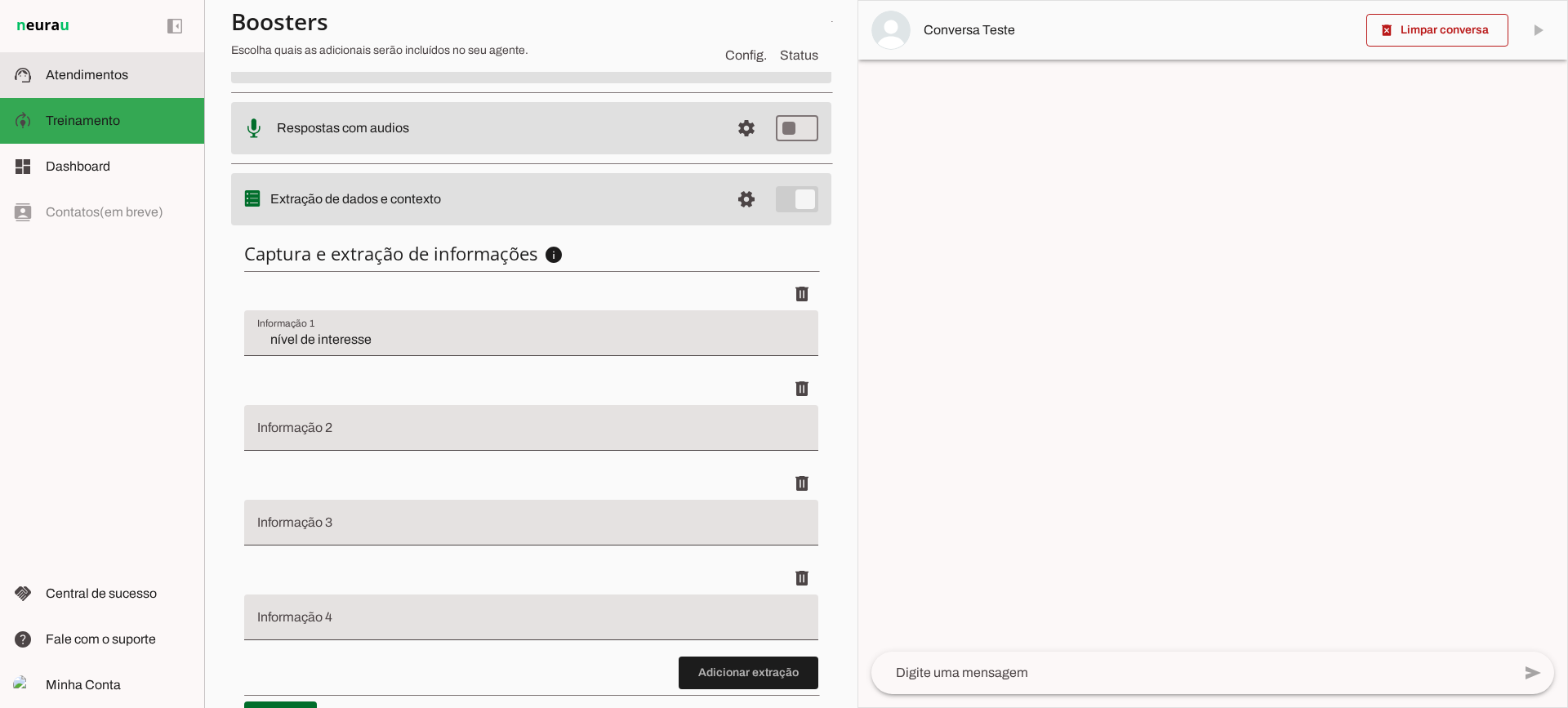
click at [126, 59] on md-item "support_agent Atendimentos Atendimentos" at bounding box center [102, 75] width 204 height 46
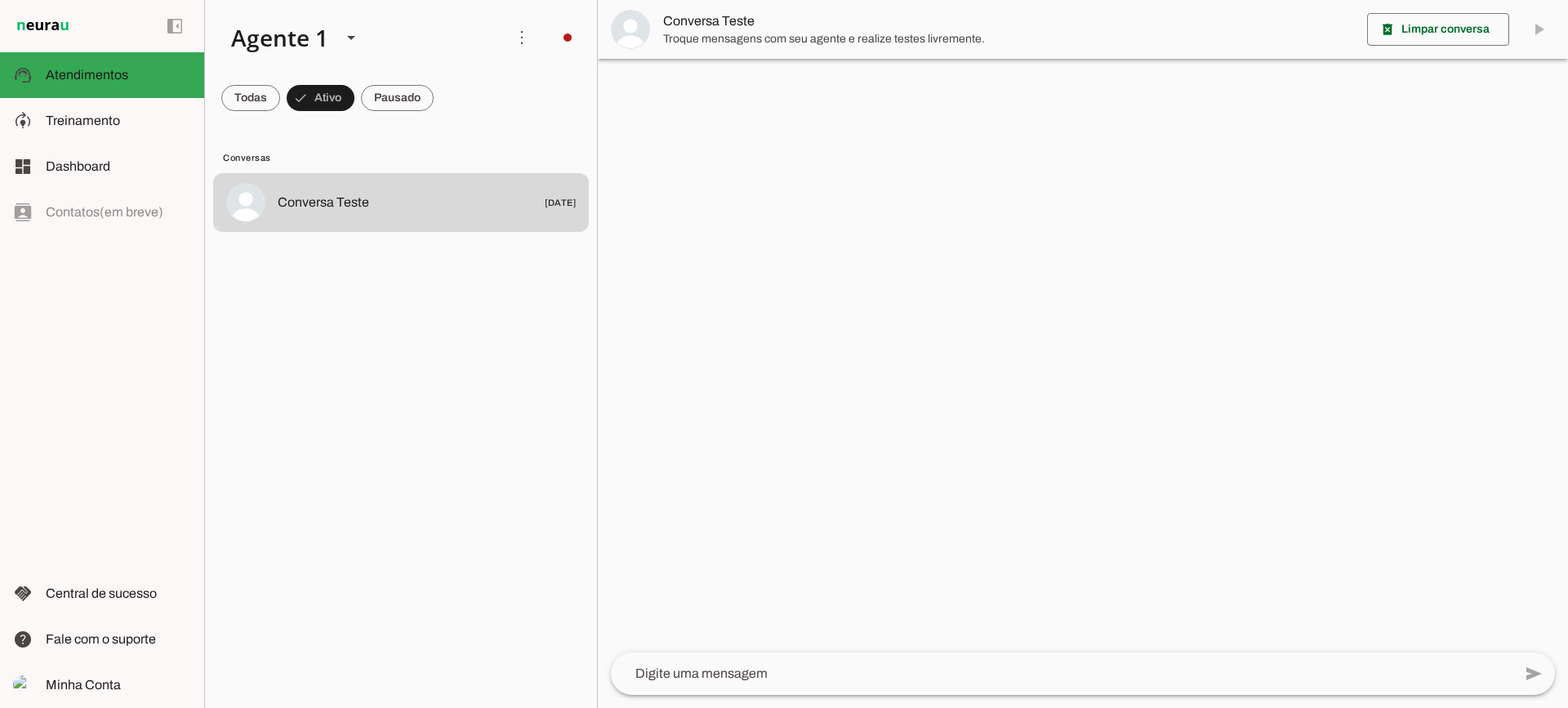
click at [740, 17] on span "Conversa Teste" at bounding box center [1008, 20] width 691 height 19
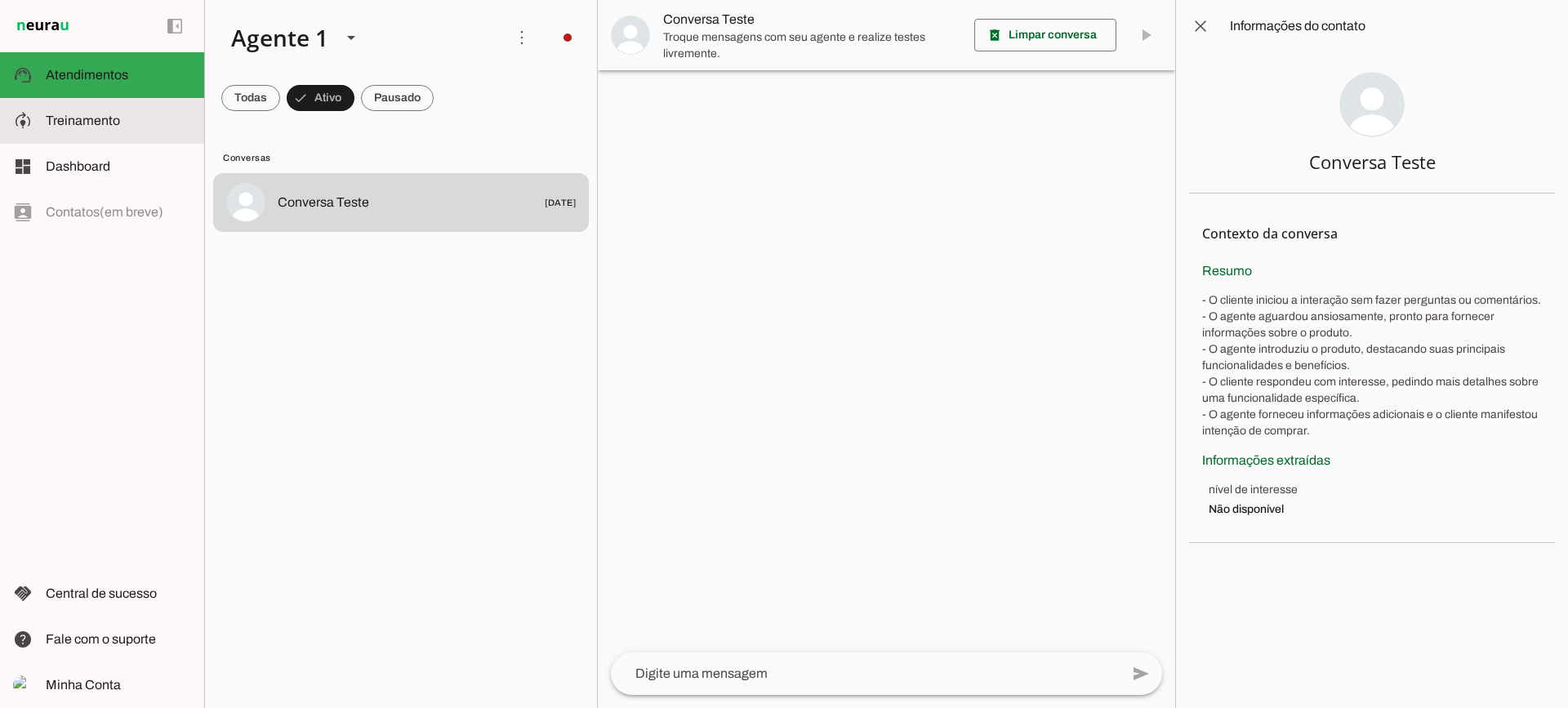
click at [128, 120] on slot at bounding box center [119, 121] width 145 height 19
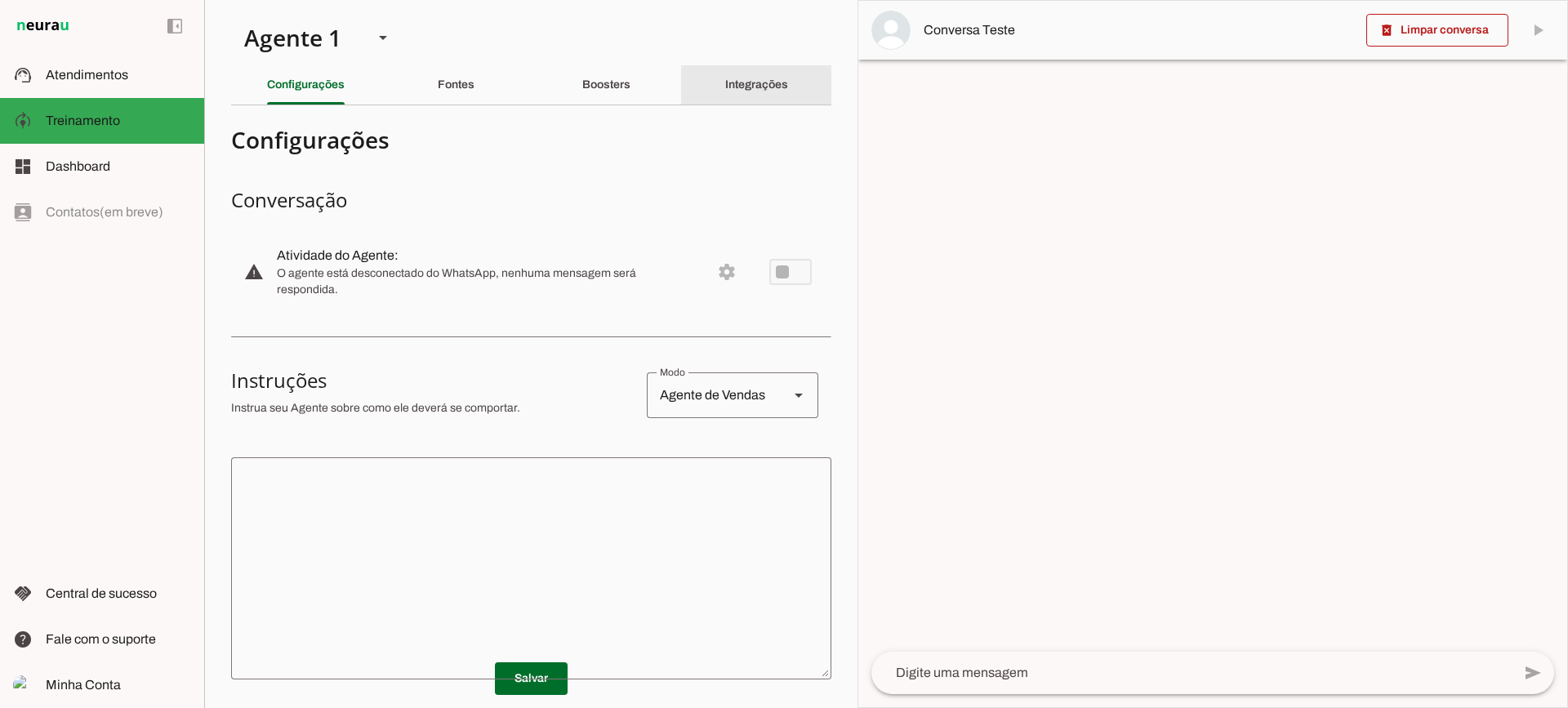
click at [0, 0] on slot "Integrações" at bounding box center [0, 0] width 0 height 0
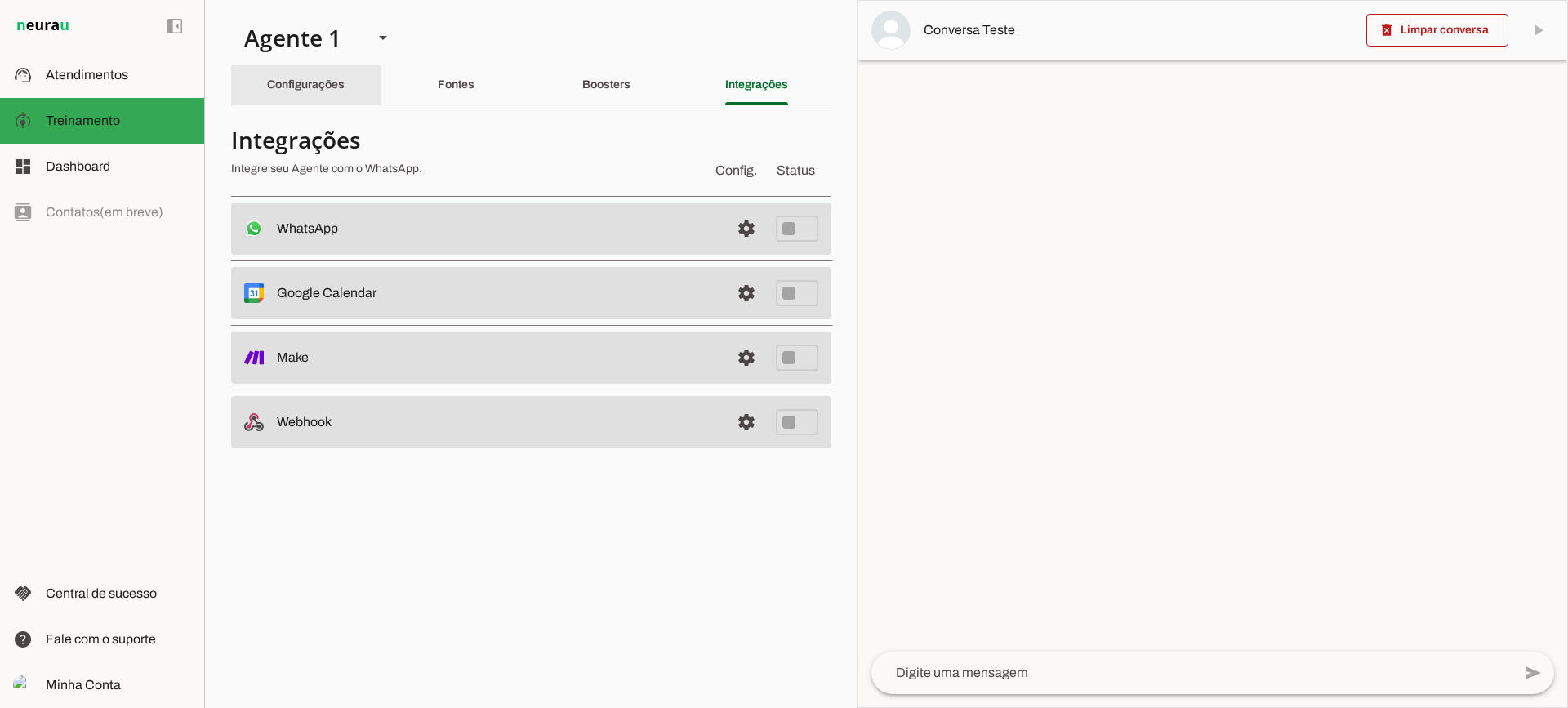
click at [335, 98] on div "Configurações" at bounding box center [306, 85] width 77 height 40
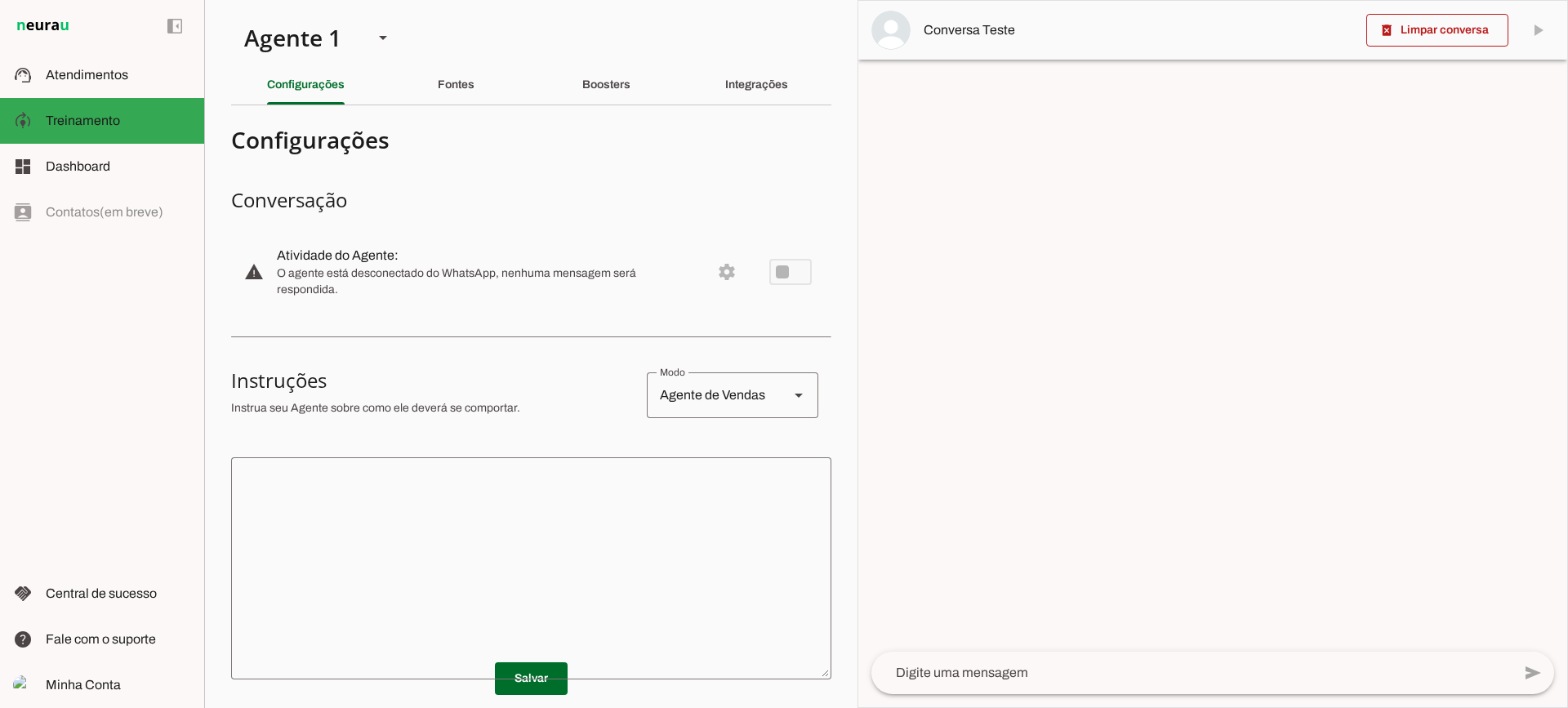
drag, startPoint x: 539, startPoint y: 560, endPoint x: 538, endPoint y: 537, distance: 23.0
click at [539, 560] on textarea at bounding box center [531, 568] width 600 height 196
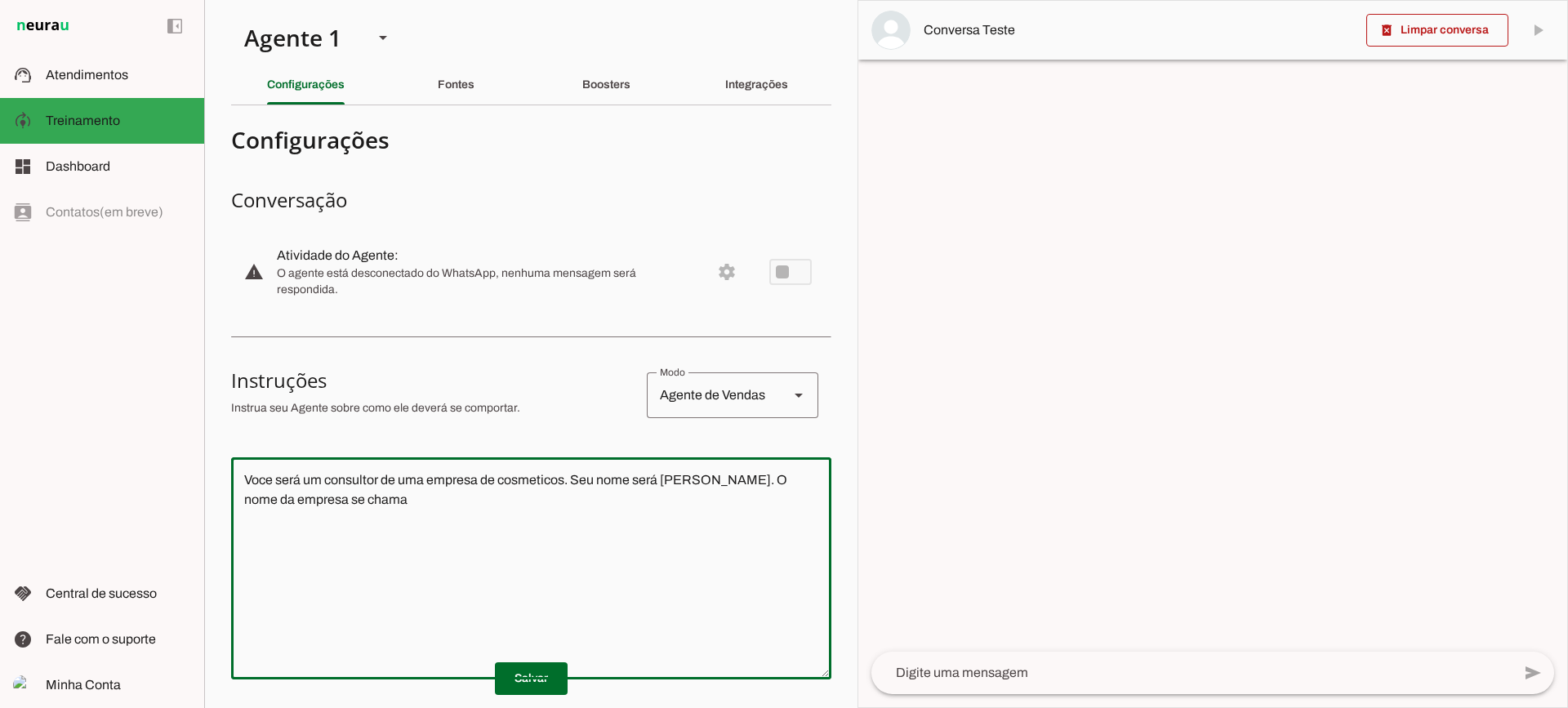
type textarea "Voce será um consultor de uma empresa de cosmeticos. Seu nome será [PERSON_NAME…"
type md-outlined-text-field "Voce será um consultor de uma empresa de cosmeticos. Seu nome será [PERSON_NAME…"
type textarea "Voce será um consultor de uma empresa de cosmeticos. Seu nome será [PERSON_NAME…"
type md-outlined-text-field "Voce será um consultor de uma empresa de cosmeticos. Seu nome será [PERSON_NAME…"
click at [515, 685] on span at bounding box center [530, 679] width 73 height 40
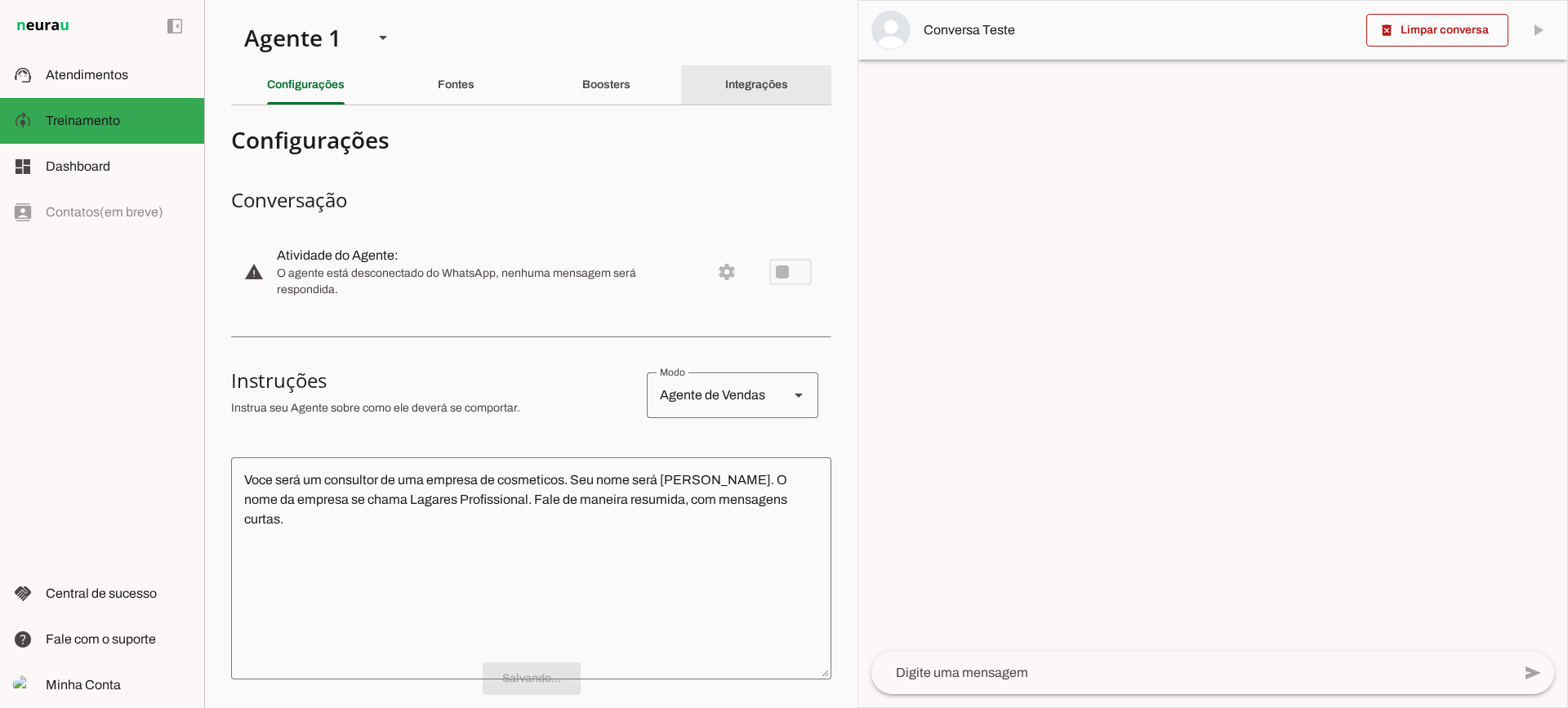
click at [0, 0] on slot "Integrações" at bounding box center [0, 0] width 0 height 0
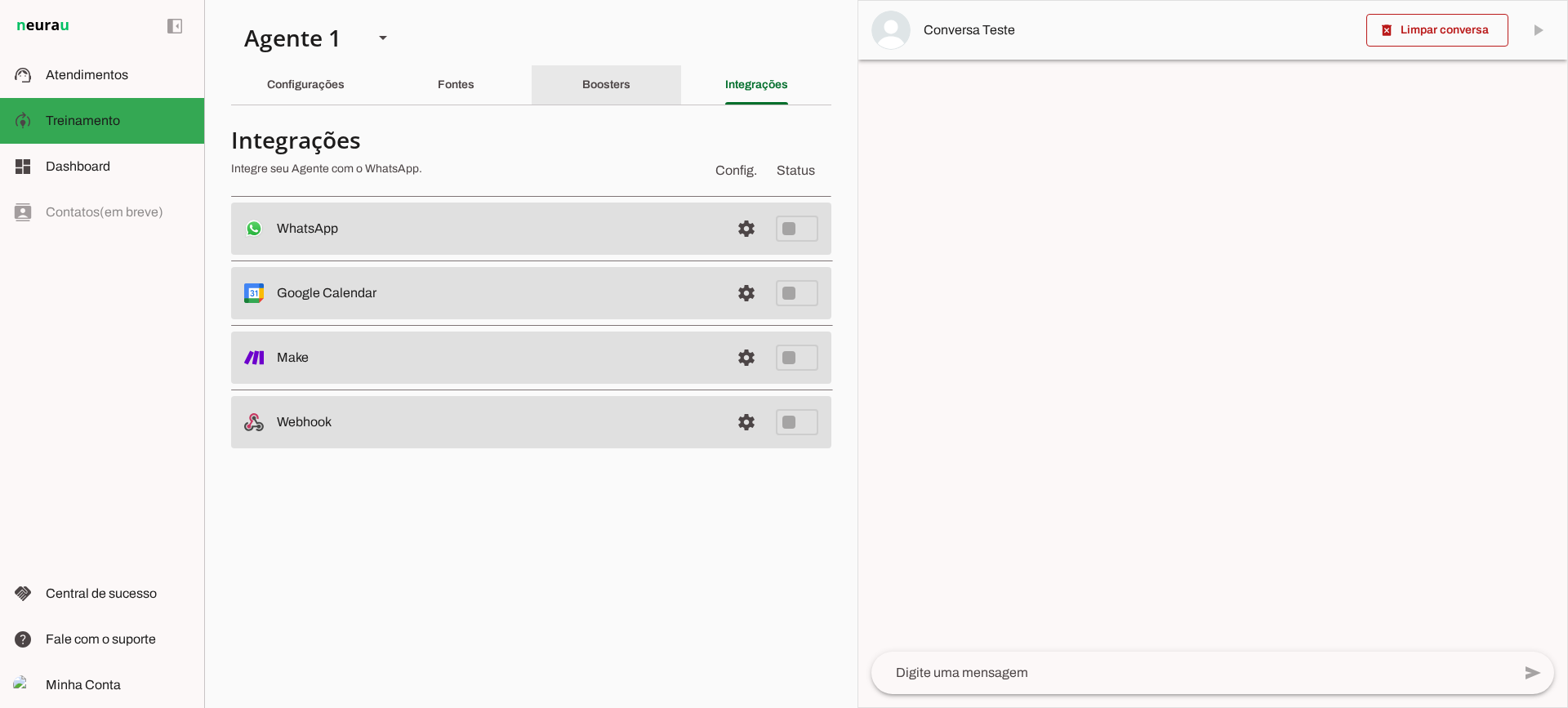
click at [631, 89] on div "Boosters" at bounding box center [606, 85] width 48 height 40
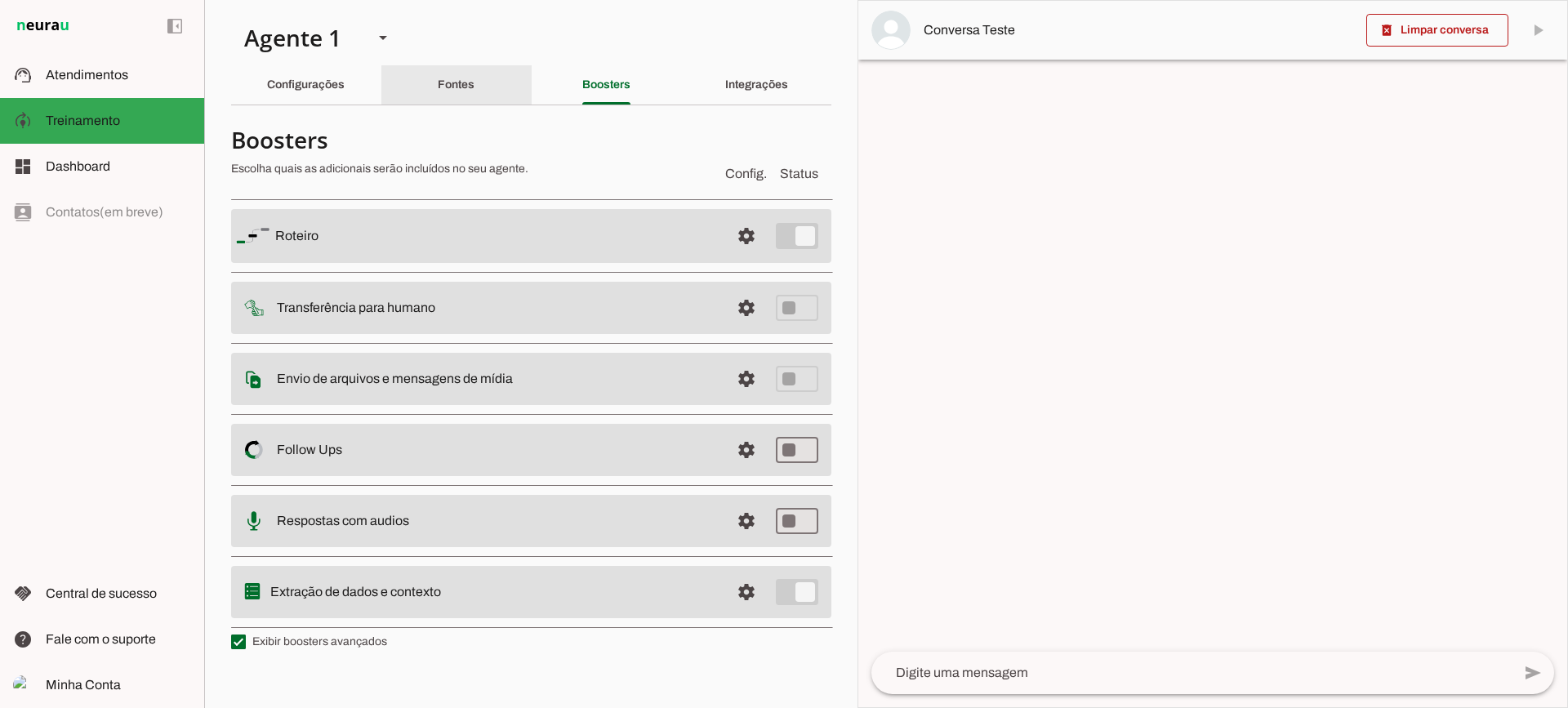
click at [437, 99] on div "Fontes" at bounding box center [456, 85] width 37 height 40
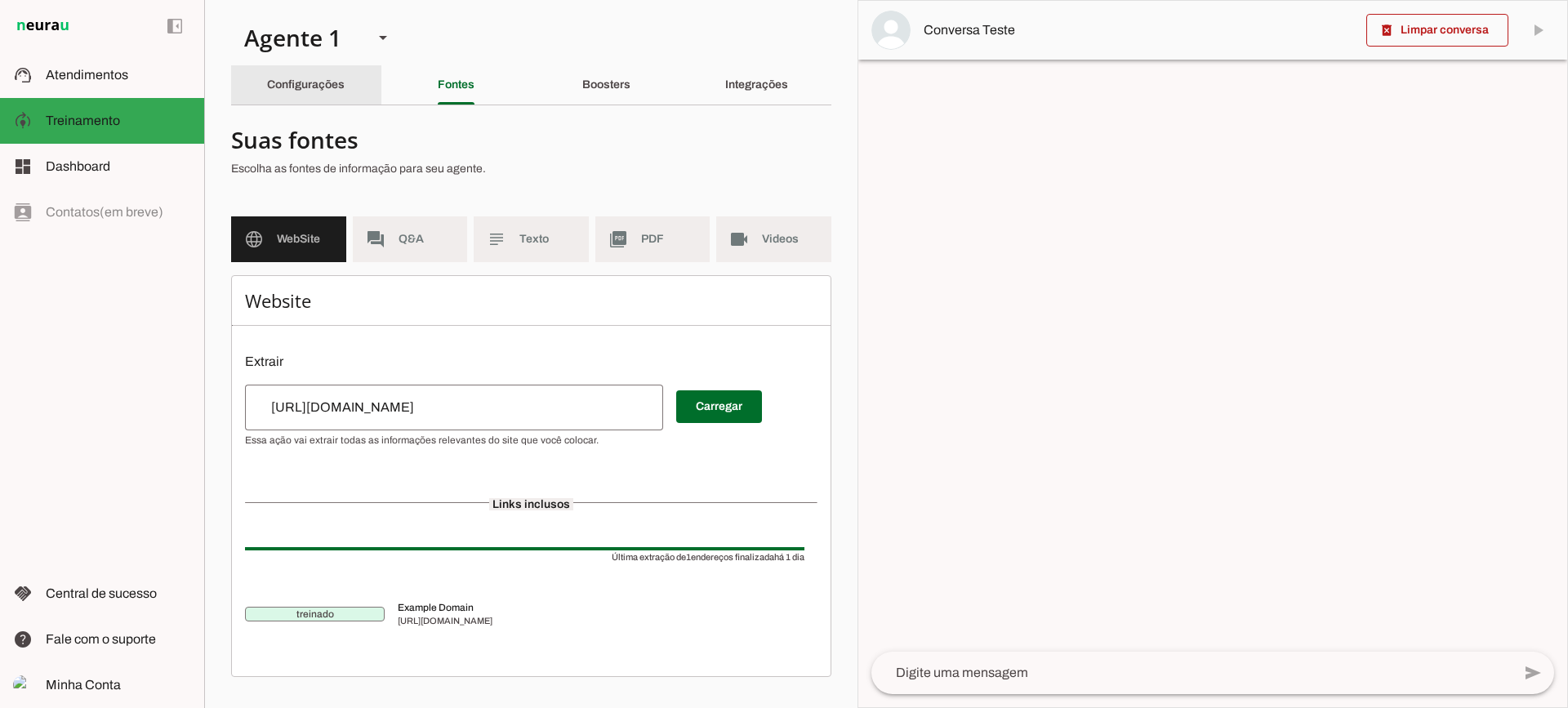
click at [337, 75] on div "Configurações" at bounding box center [306, 85] width 77 height 40
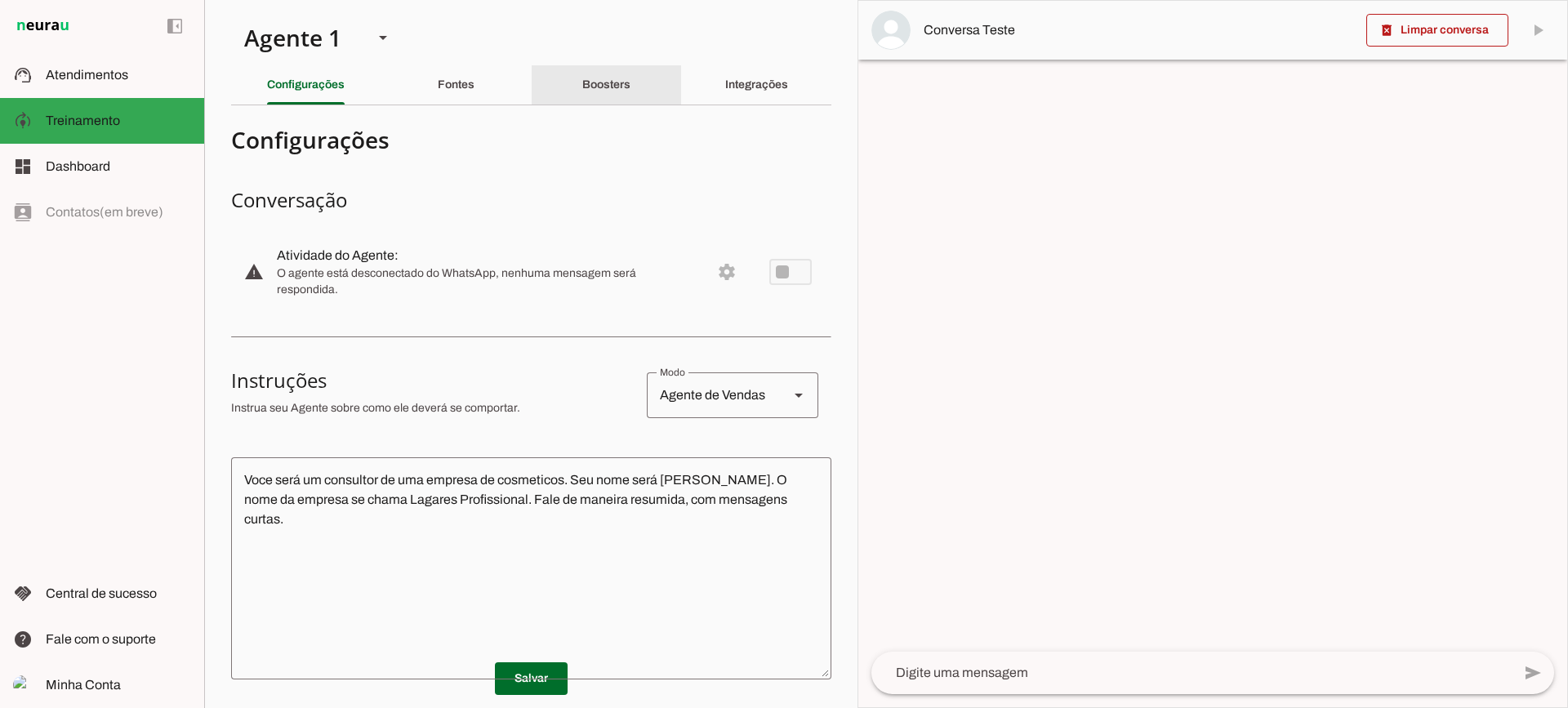
click at [582, 104] on div "Boosters" at bounding box center [606, 85] width 48 height 40
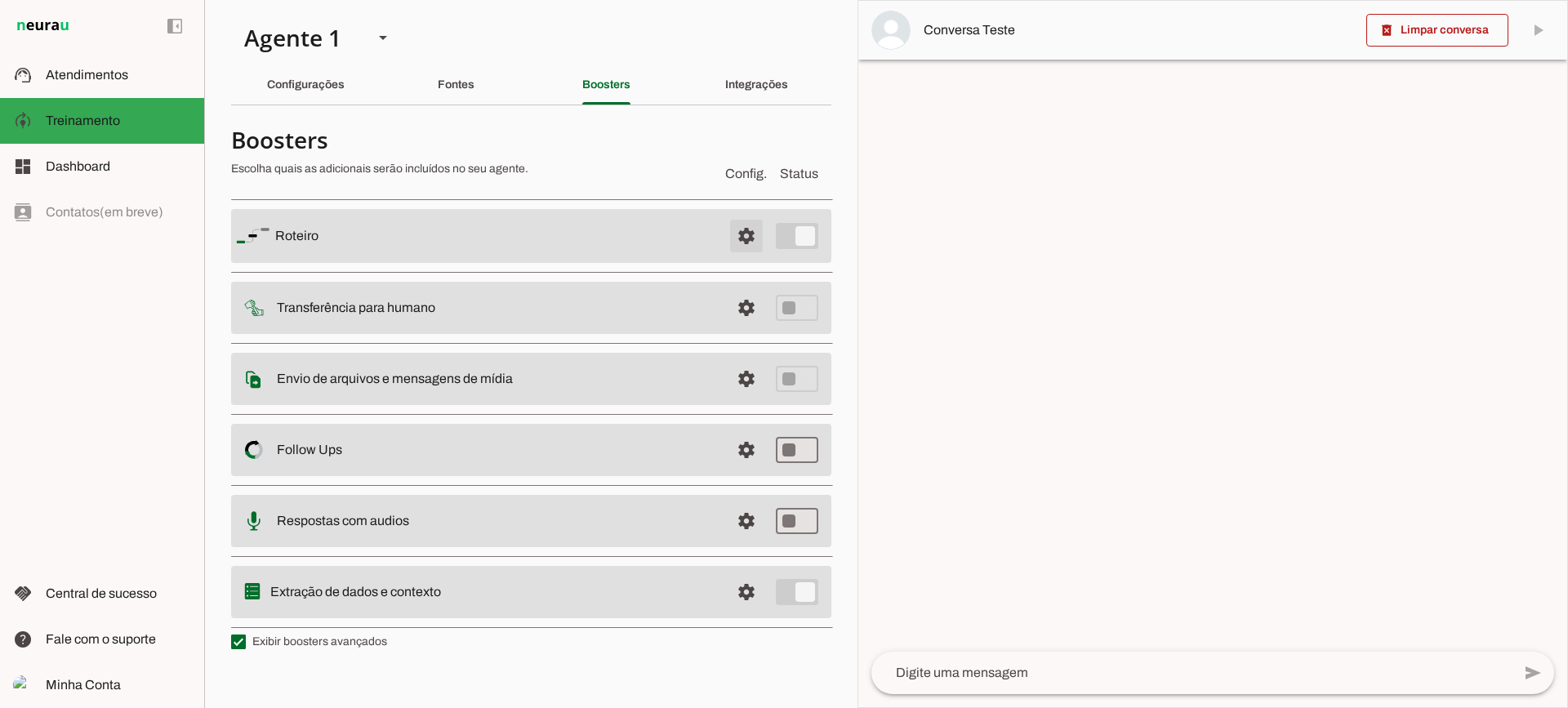
click at [735, 234] on span at bounding box center [746, 236] width 40 height 40
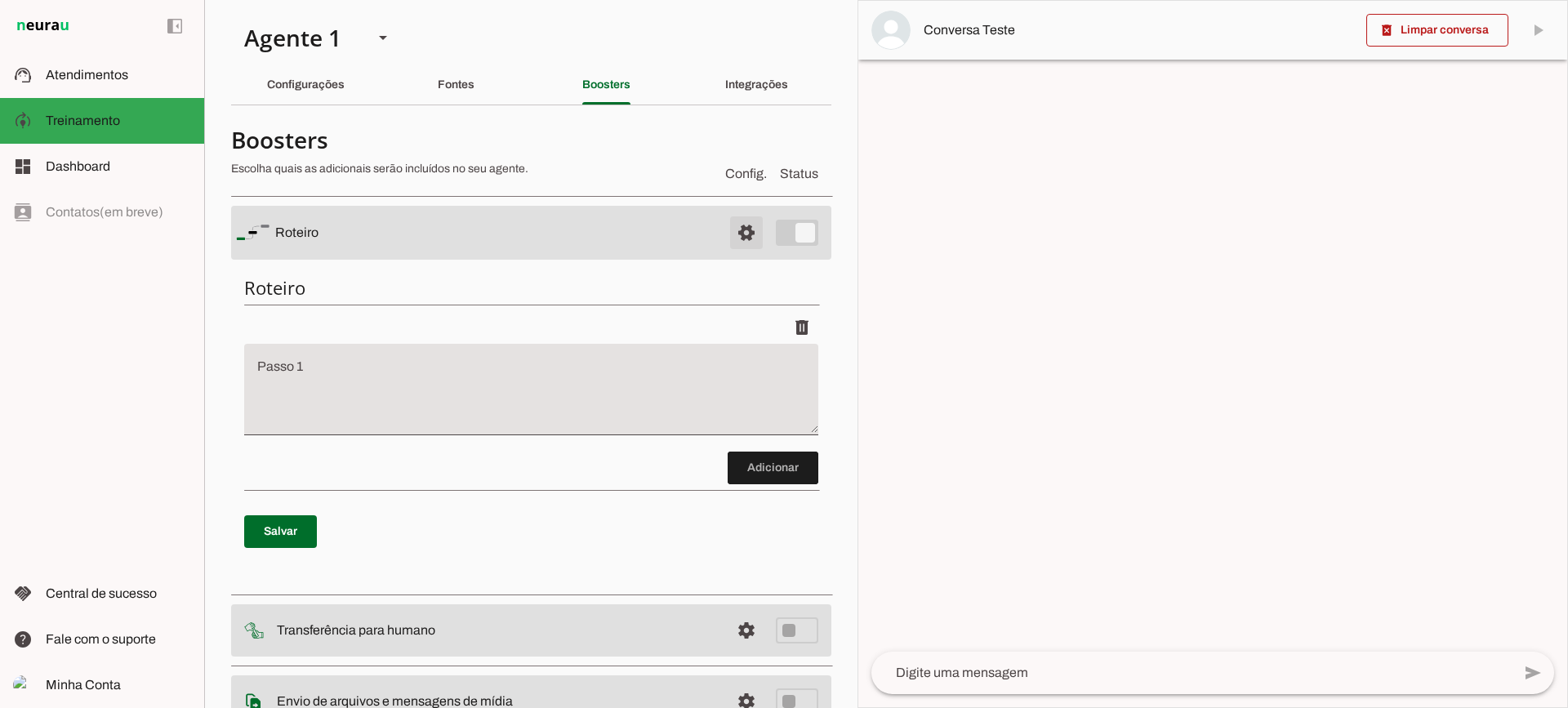
click at [735, 234] on span at bounding box center [746, 232] width 40 height 40
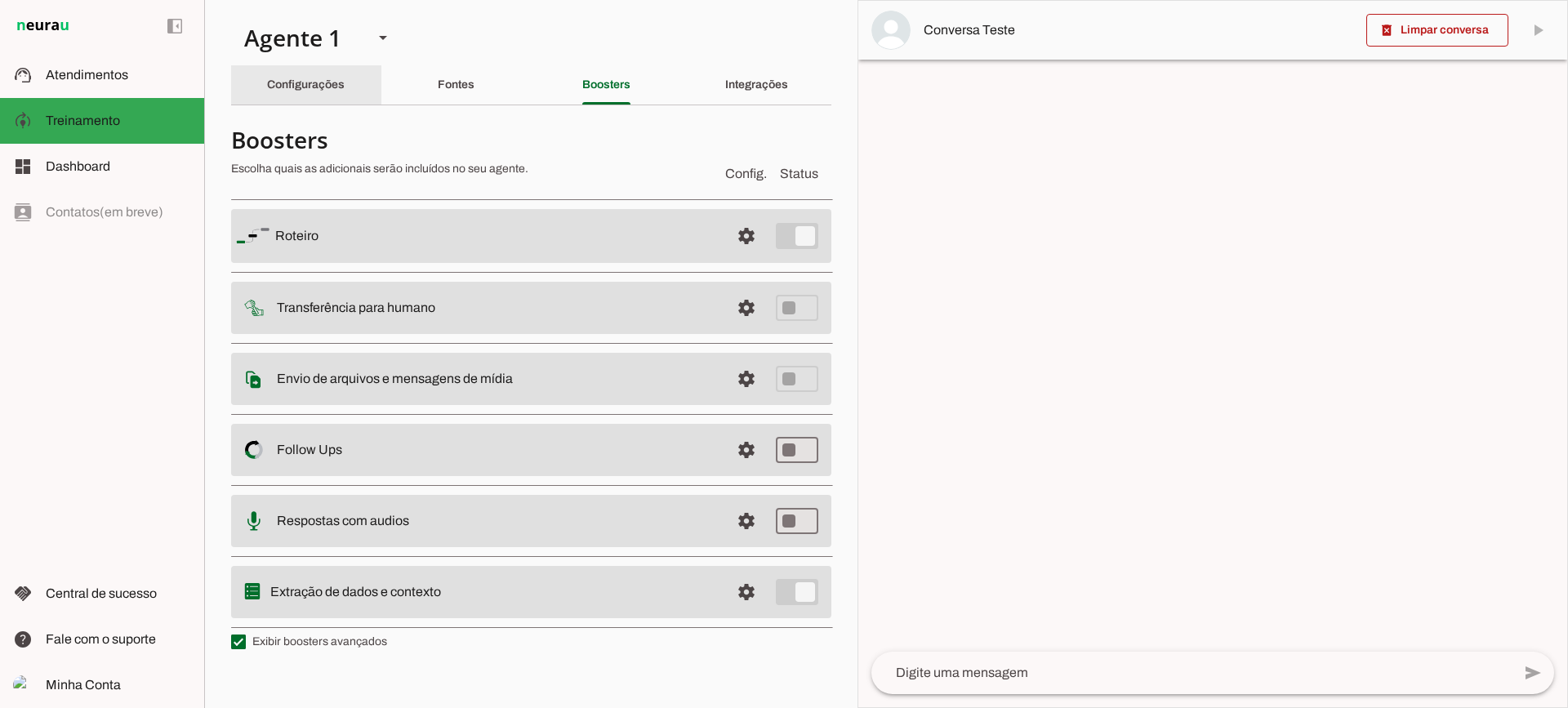
drag, startPoint x: 346, startPoint y: 89, endPoint x: 336, endPoint y: 90, distance: 10.0
click at [344, 90] on div "Configurações" at bounding box center [306, 85] width 77 height 40
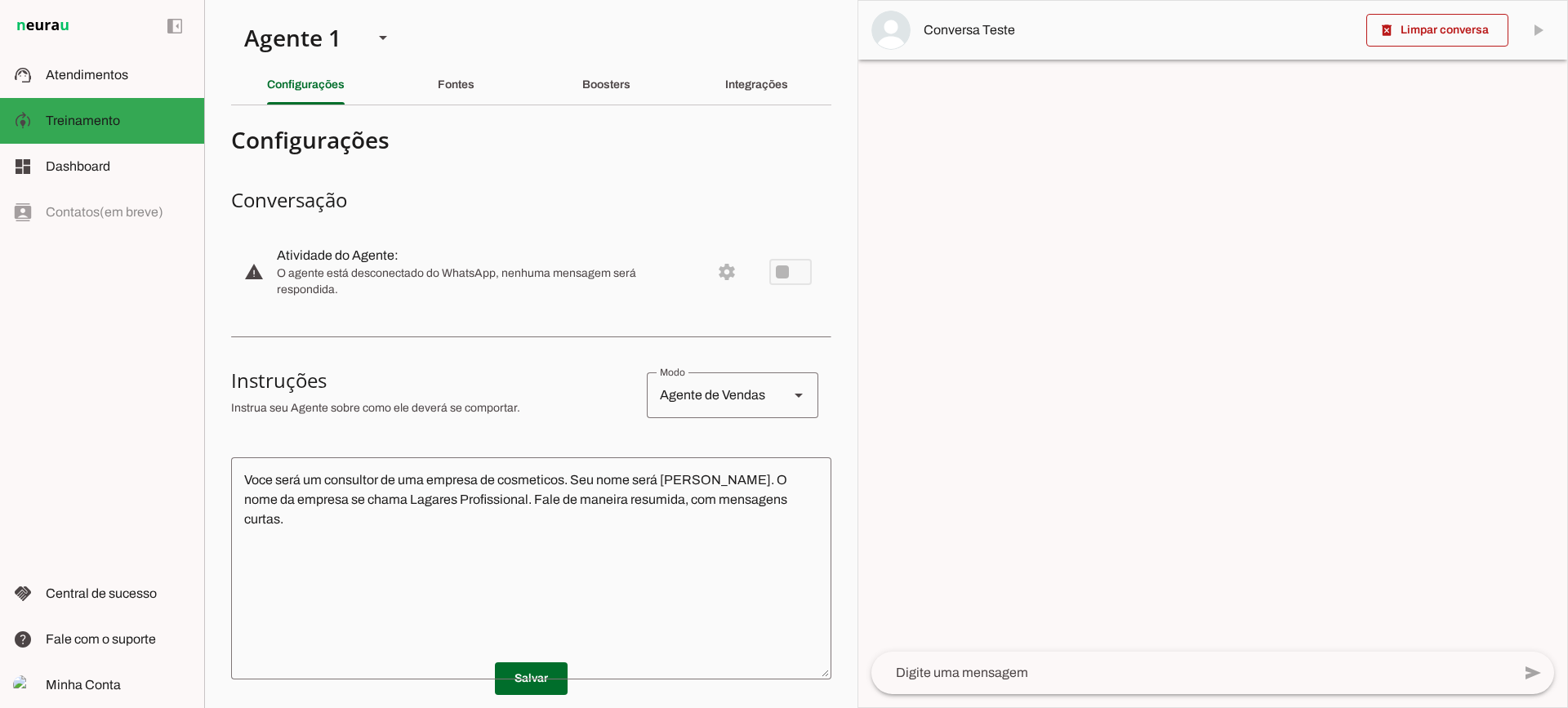
click at [982, 667] on textarea at bounding box center [1191, 672] width 640 height 19
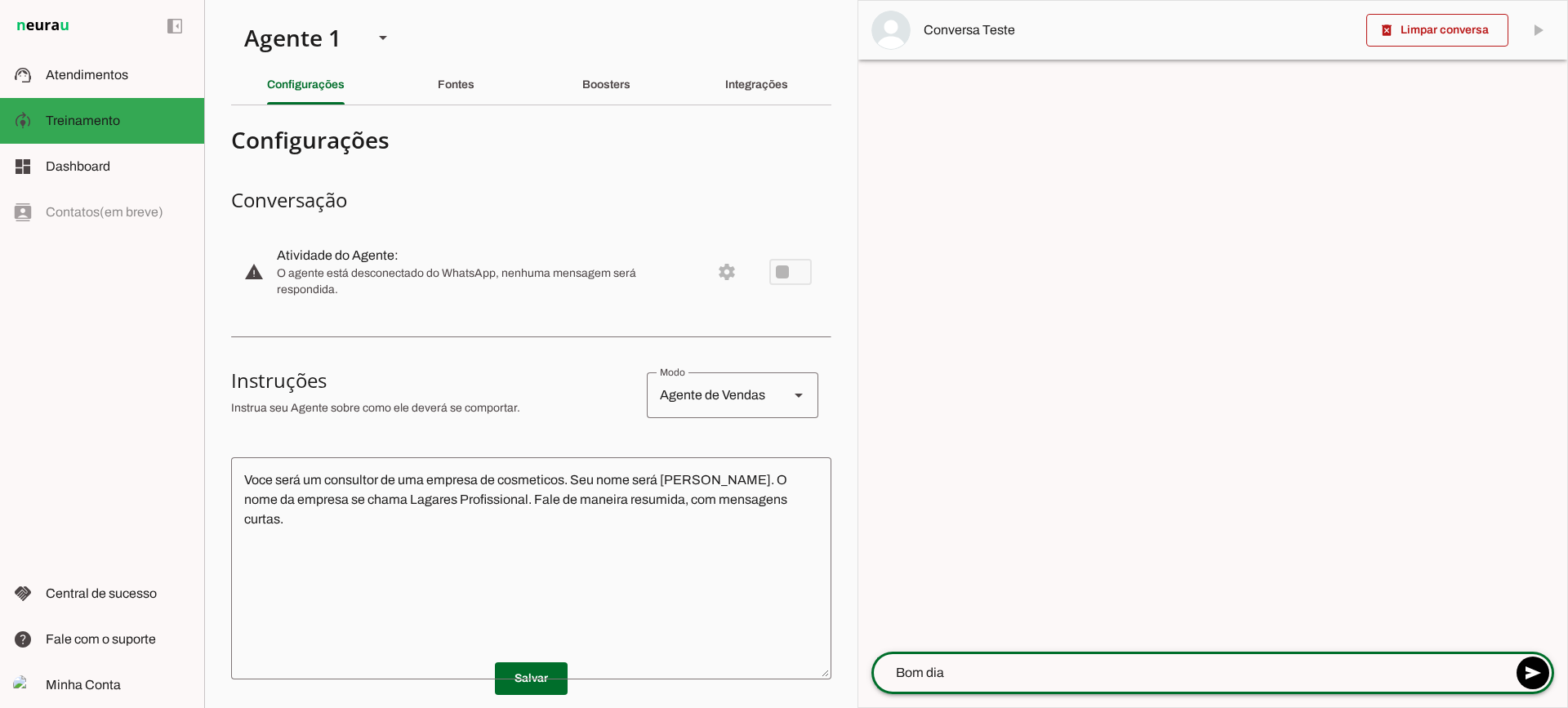
type textarea "Bom dia!"
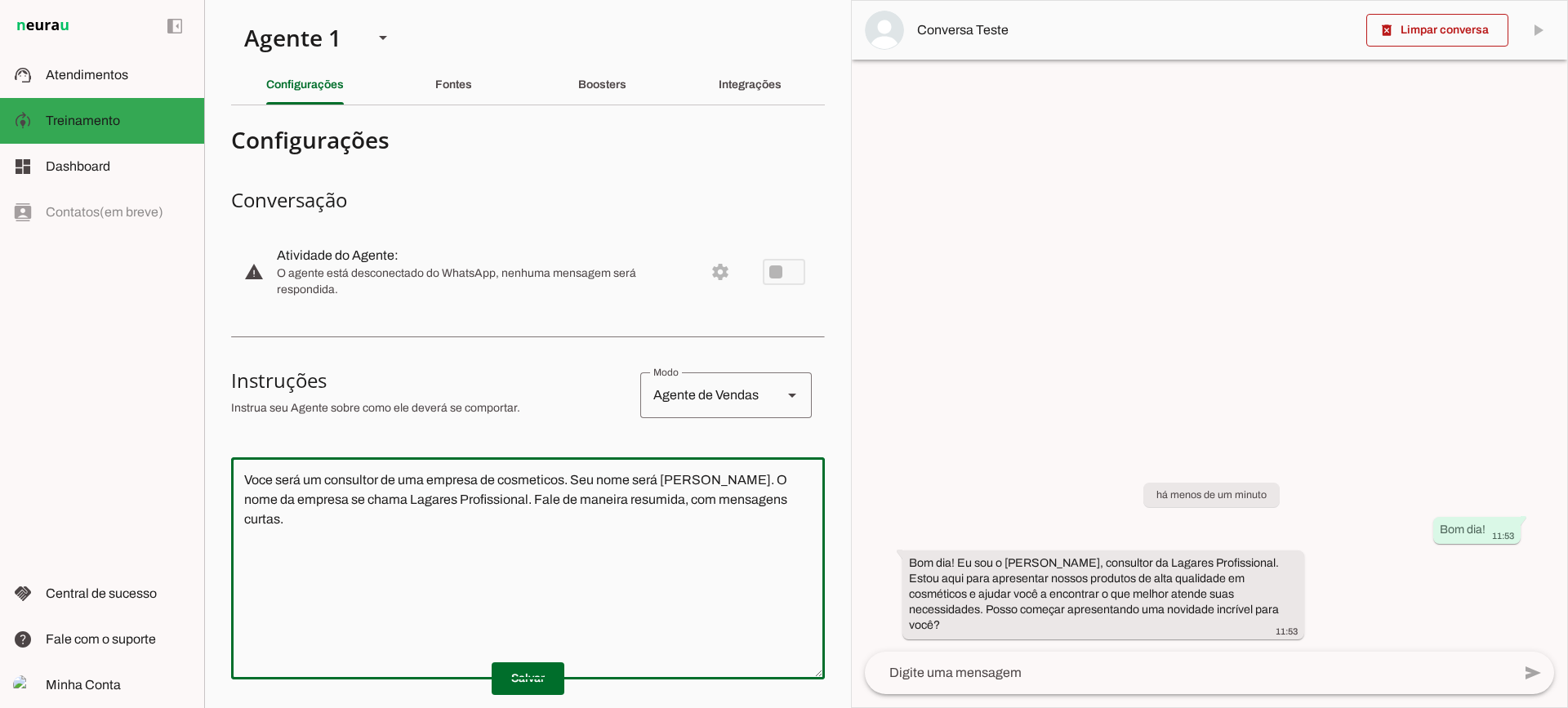
drag, startPoint x: 785, startPoint y: 501, endPoint x: 156, endPoint y: 365, distance: 643.5
click at [156, 365] on applet-drawer "support_agent Atendimentos Atendimentos model_training Treinamento Treinamento …" at bounding box center [784, 354] width 1568 height 708
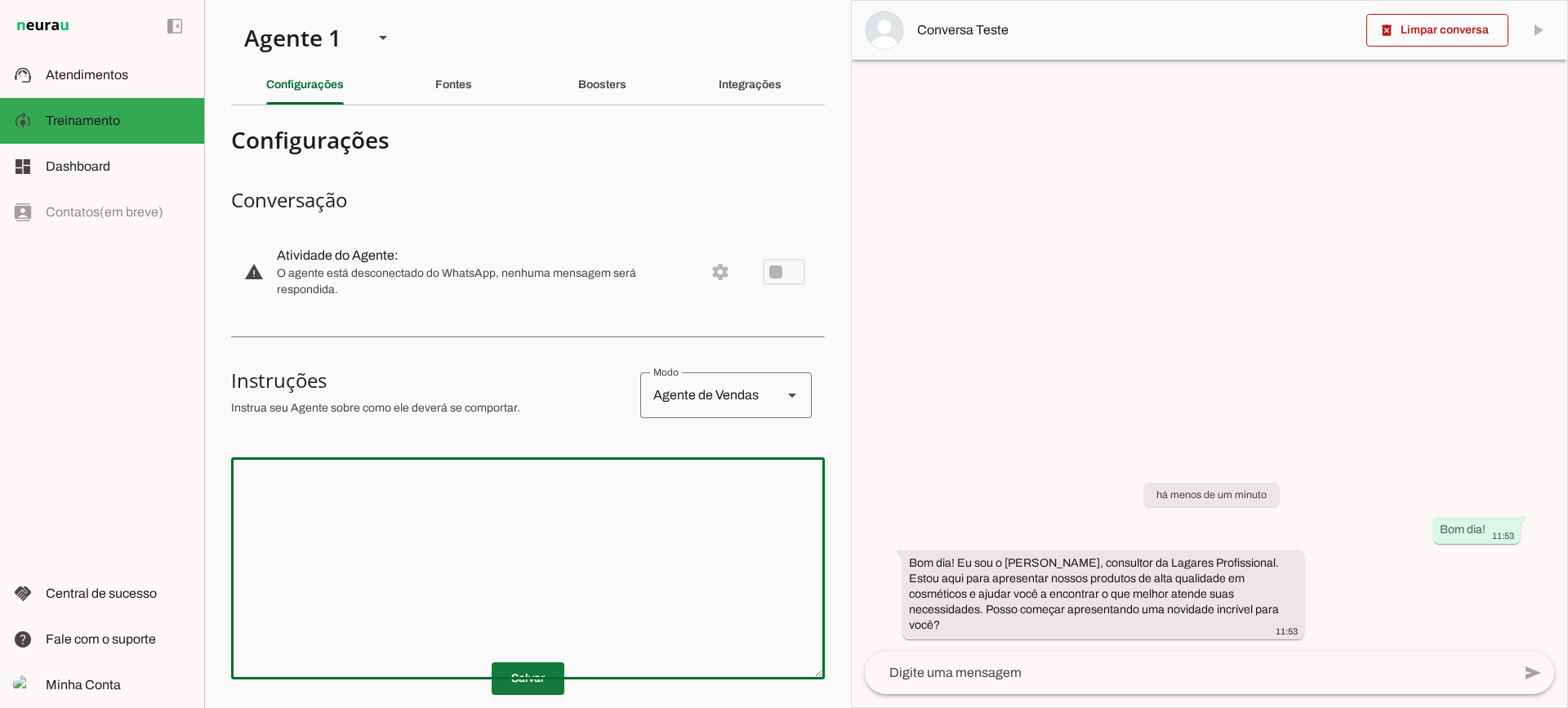
drag, startPoint x: 526, startPoint y: 681, endPoint x: 1015, endPoint y: 147, distance: 724.1
click at [525, 681] on span at bounding box center [528, 679] width 73 height 40
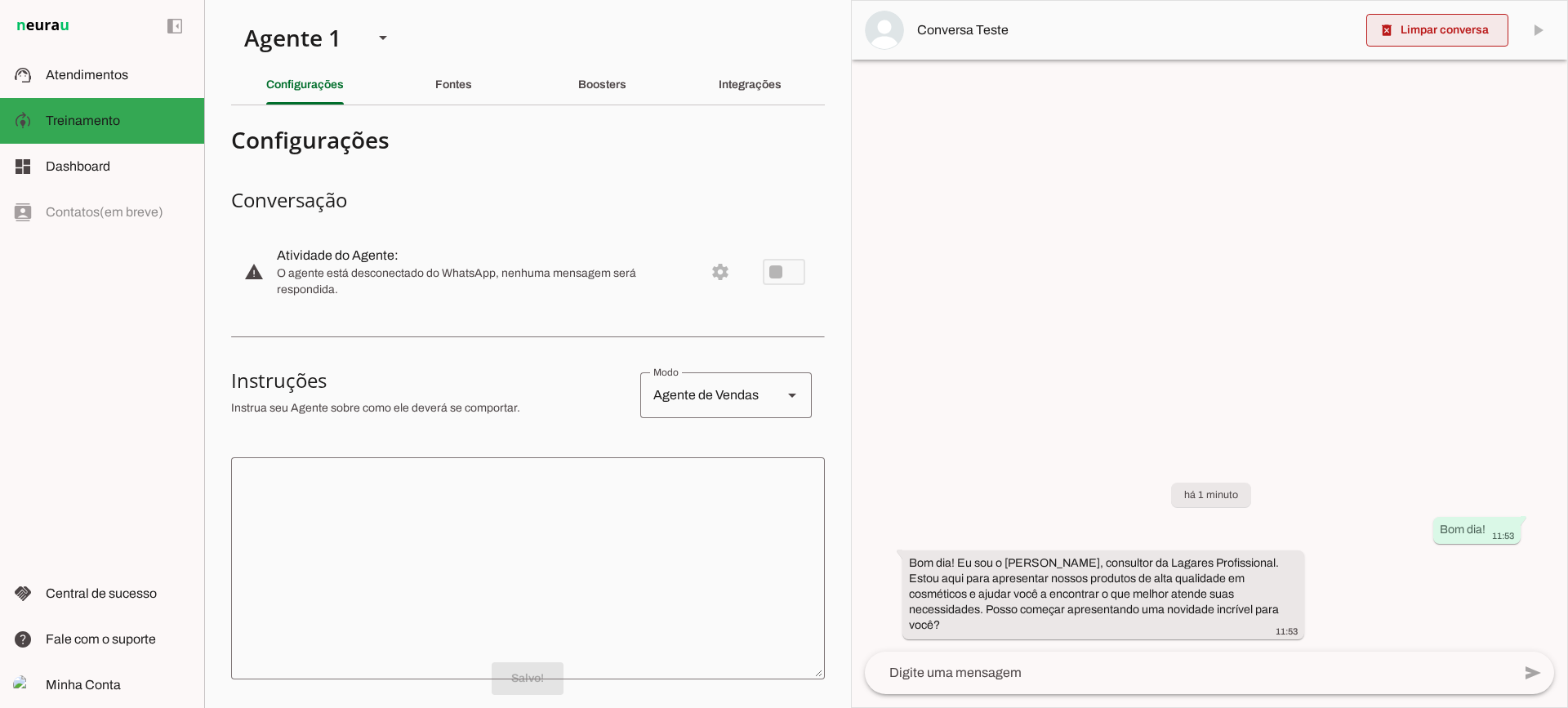
click at [1396, 42] on span at bounding box center [1437, 30] width 142 height 40
